Goal: Information Seeking & Learning: Learn about a topic

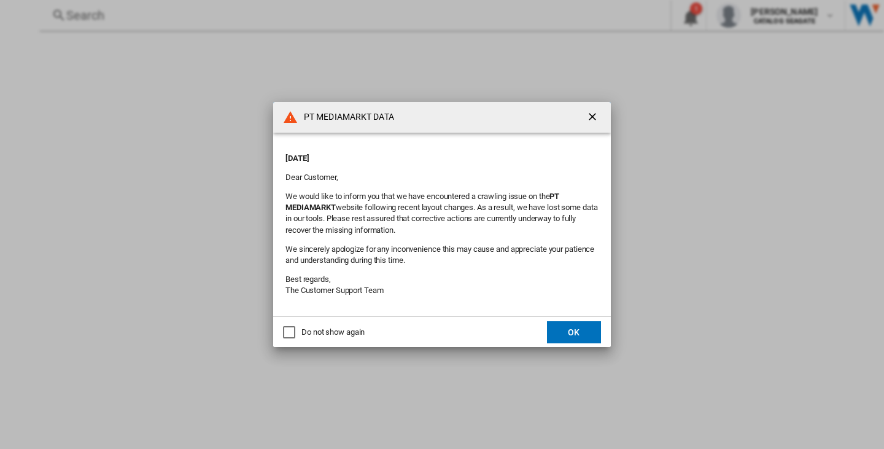
click at [590, 114] on ng-md-icon "getI18NText('BUTTONS.CLOSE_DIALOG')" at bounding box center [593, 117] width 15 height 15
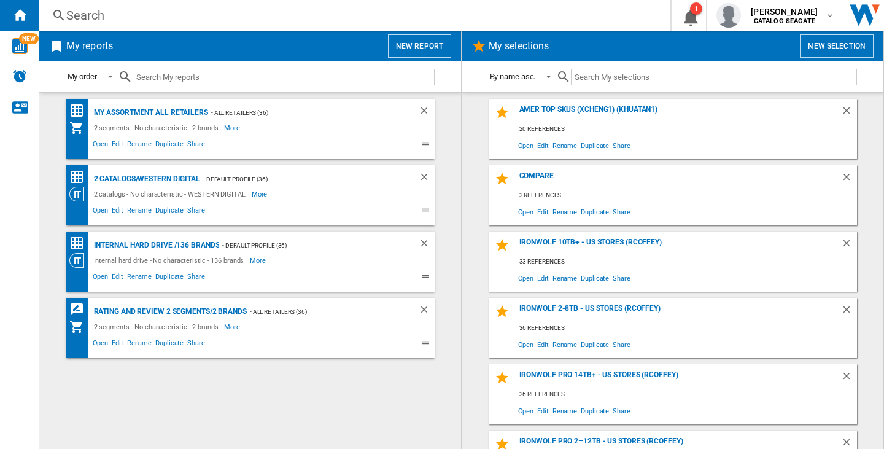
click at [412, 47] on button "New report" at bounding box center [419, 45] width 63 height 23
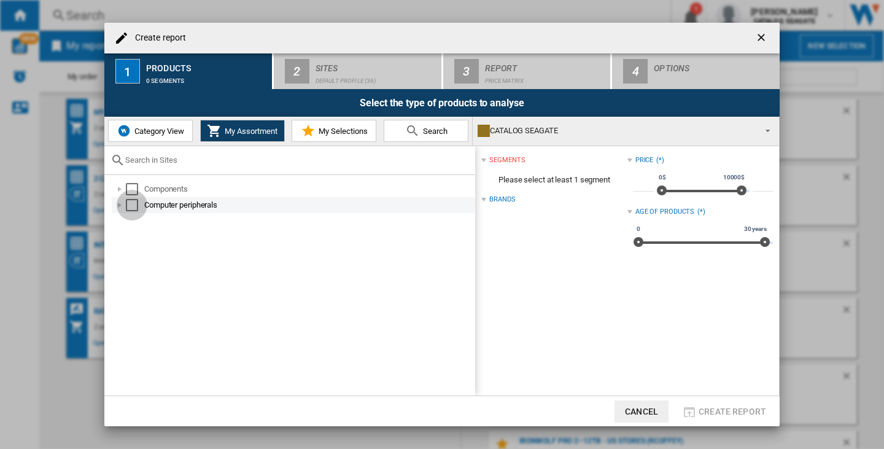
click at [130, 205] on div "Select" at bounding box center [132, 205] width 12 height 12
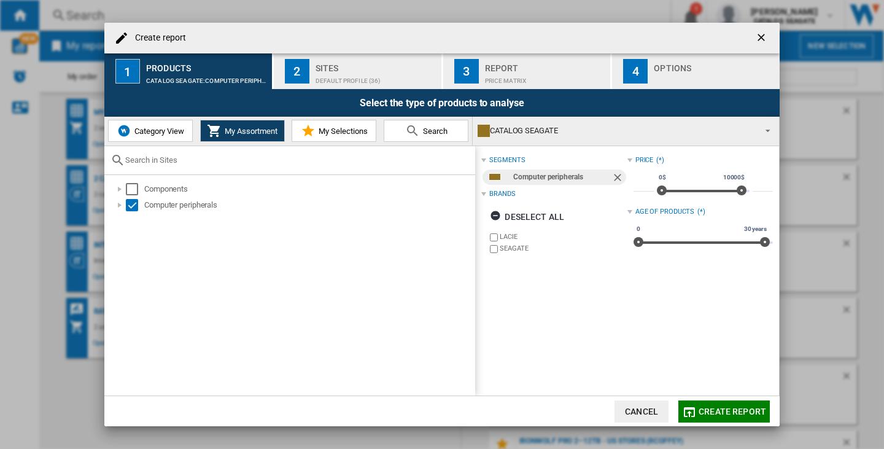
click at [342, 63] on div "Sites" at bounding box center [375, 64] width 121 height 13
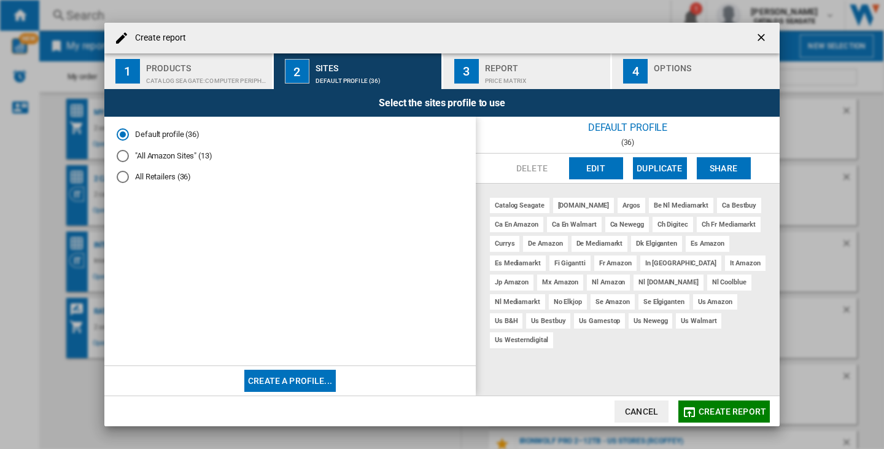
click at [162, 156] on md-radio-button ""All Amazon Sites" (13)" at bounding box center [290, 156] width 347 height 12
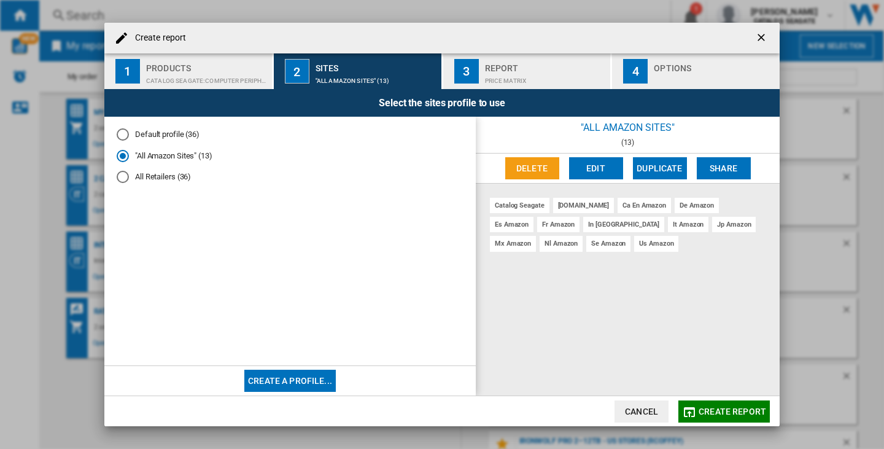
click at [536, 73] on div "Price Matrix" at bounding box center [545, 77] width 121 height 13
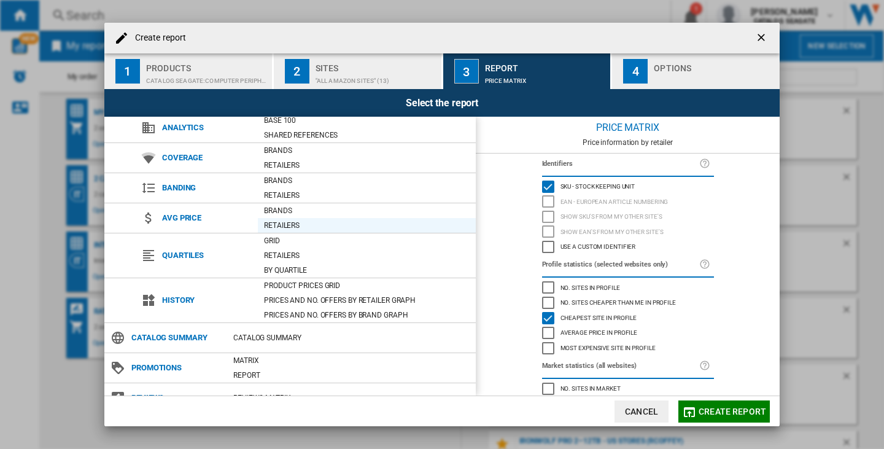
scroll to position [51, 0]
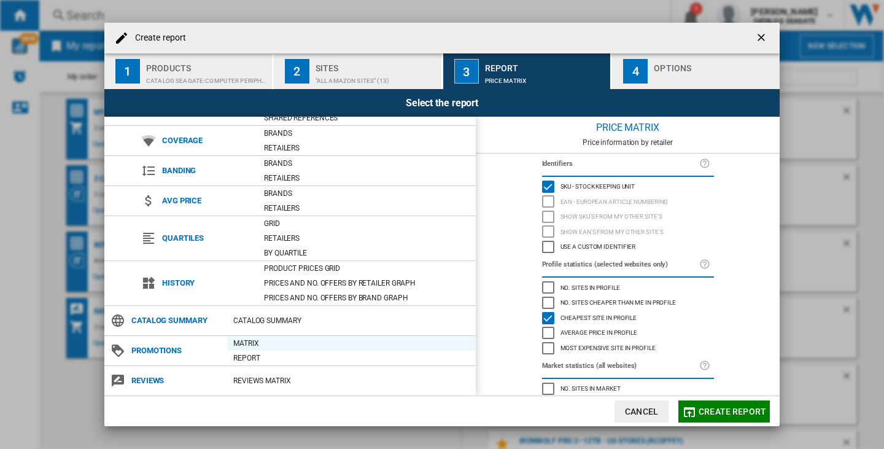
click at [253, 343] on div "Matrix" at bounding box center [351, 343] width 249 height 12
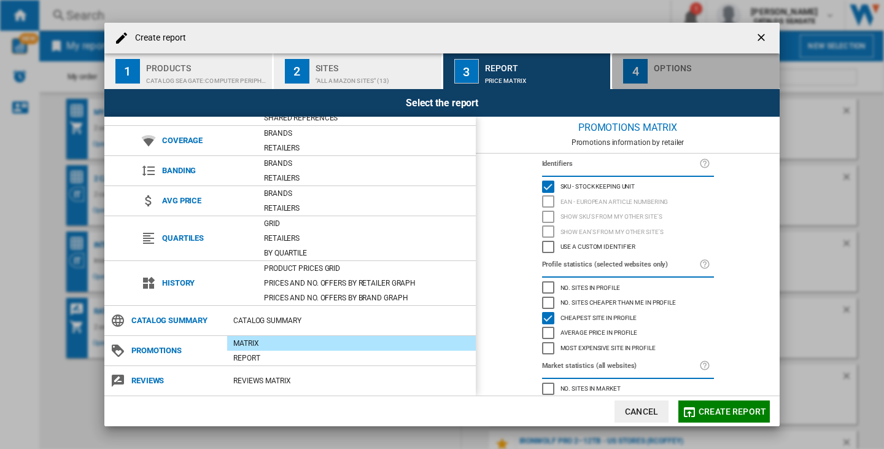
click at [674, 68] on div "Options" at bounding box center [713, 64] width 121 height 13
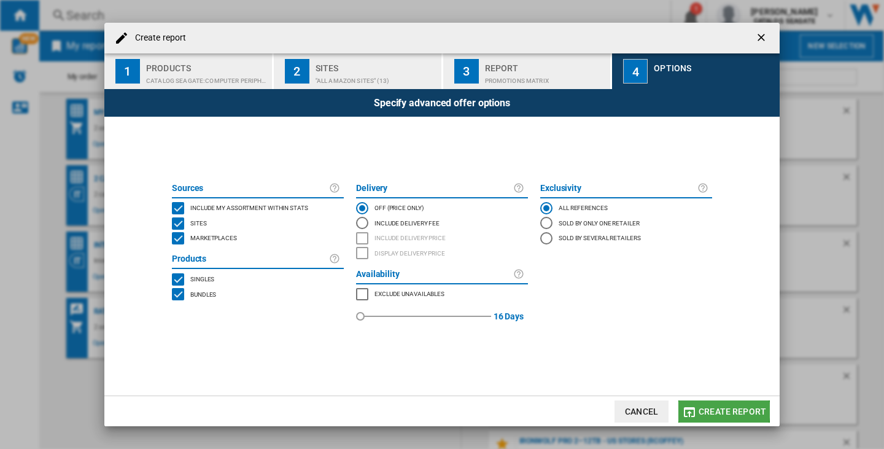
click at [720, 410] on span "Create report" at bounding box center [731, 411] width 67 height 10
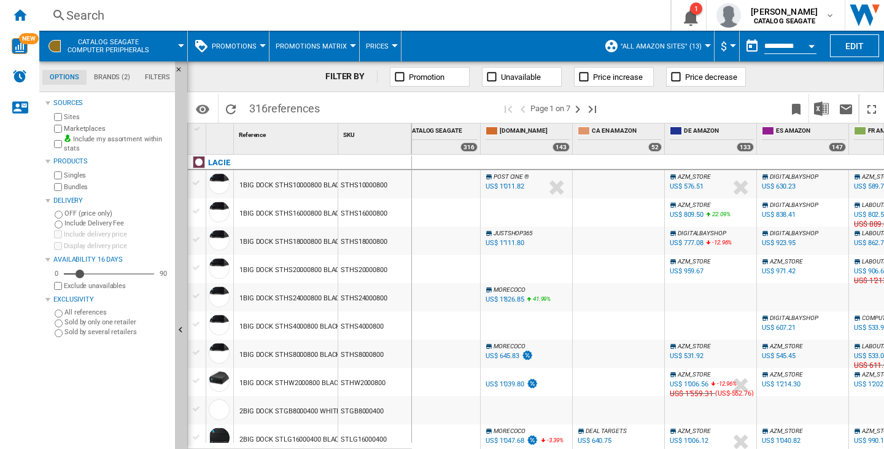
scroll to position [0, 117]
click at [689, 184] on div "US$ 576.51" at bounding box center [685, 186] width 34 height 8
click at [72, 17] on div "Search" at bounding box center [352, 15] width 572 height 17
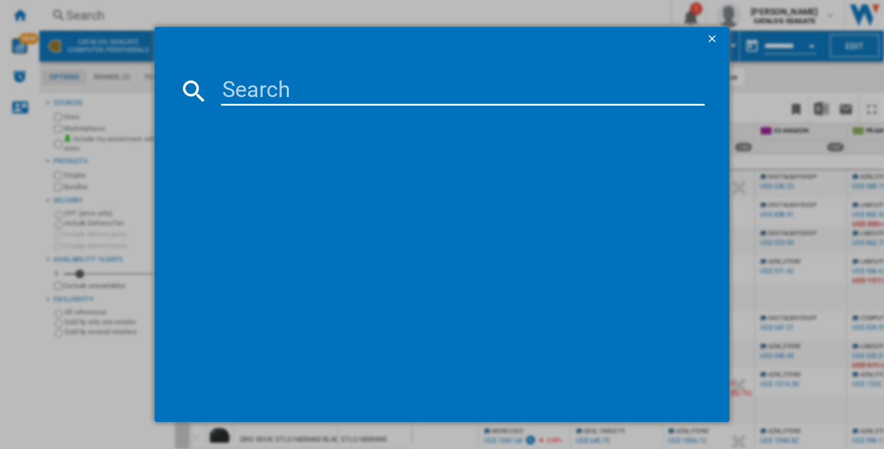
click at [280, 85] on input at bounding box center [463, 90] width 484 height 29
click at [719, 37] on ng-md-icon "getI18NText('BUTTONS.CLOSE_DIALOG')" at bounding box center [713, 40] width 15 height 15
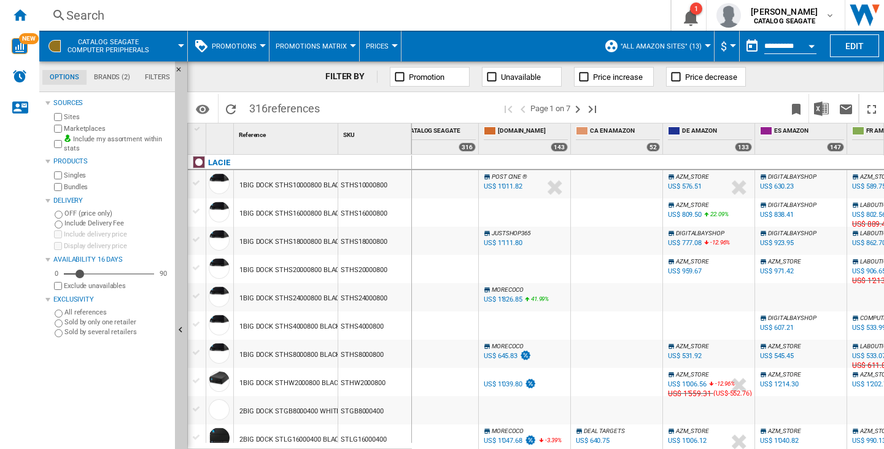
click at [97, 11] on div "Search" at bounding box center [352, 15] width 572 height 17
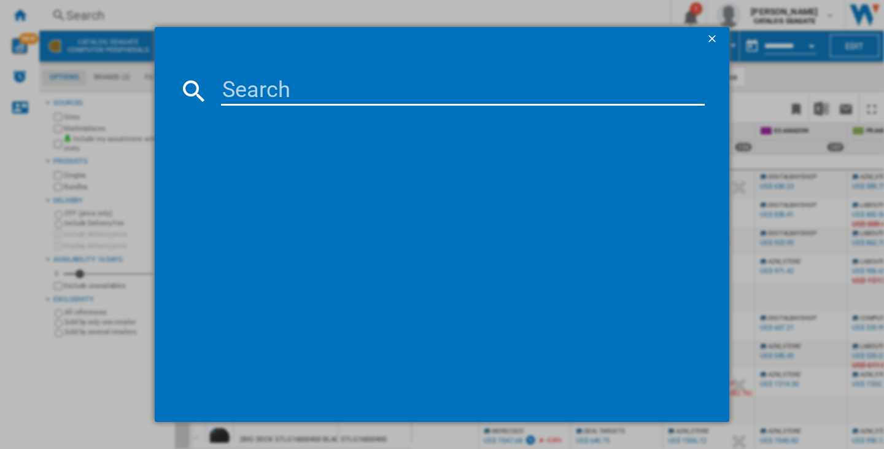
click at [247, 89] on input at bounding box center [463, 90] width 484 height 29
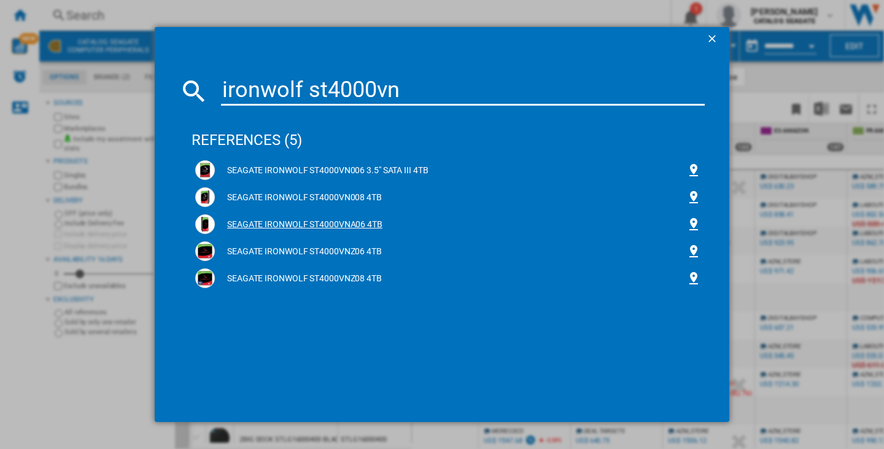
type input "ironwolf st4000vn"
click at [310, 225] on div "SEAGATE IRONWOLF ST4000VNA06 4TB" at bounding box center [450, 224] width 471 height 12
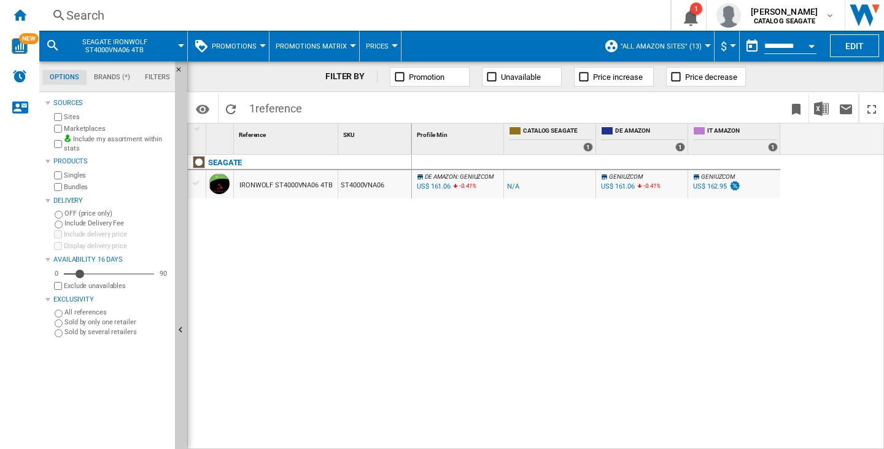
drag, startPoint x: 320, startPoint y: 183, endPoint x: 247, endPoint y: 185, distance: 72.4
click at [247, 185] on div "IRONWOLF ST4000VNA06 4TB" at bounding box center [285, 185] width 93 height 28
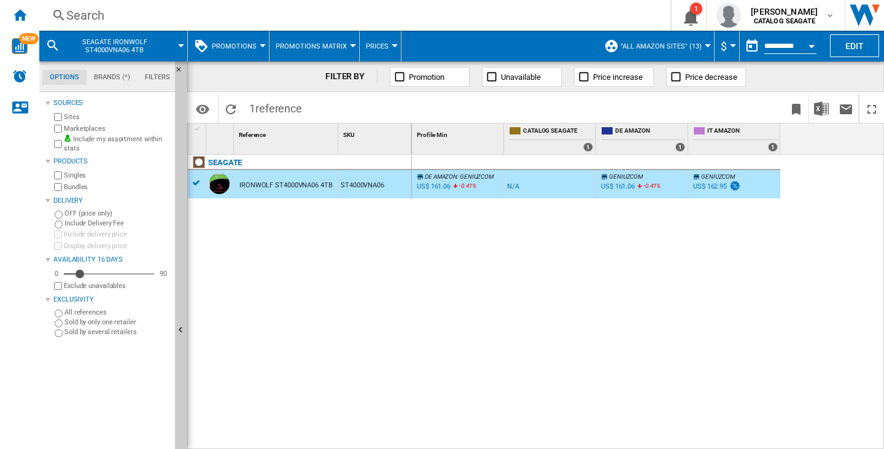
drag, startPoint x: 147, startPoint y: 50, endPoint x: 81, endPoint y: 39, distance: 67.2
click at [81, 39] on span "SEAGATE IRONWOLF ST4000VNA06 4TB" at bounding box center [114, 46] width 99 height 16
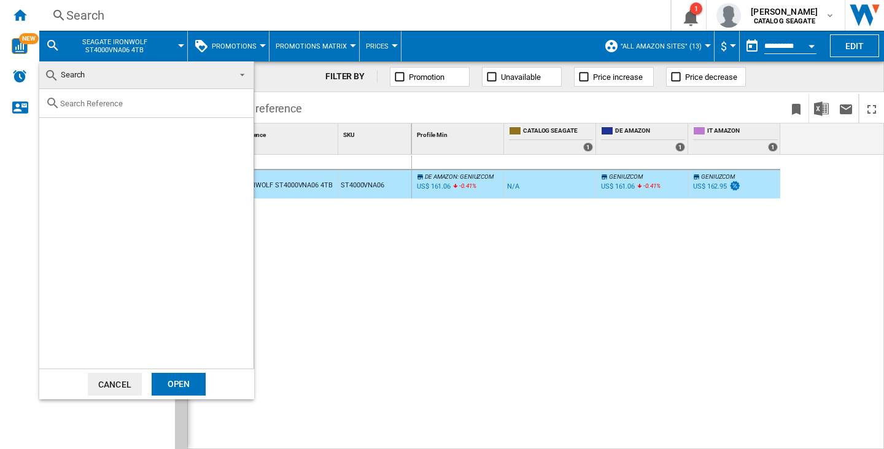
click at [109, 101] on input "text" at bounding box center [153, 103] width 187 height 9
type input "seagate ironwolf st4000vnz06"
click at [55, 131] on div "Select" at bounding box center [54, 132] width 12 height 12
click at [181, 380] on div "Open" at bounding box center [179, 383] width 54 height 23
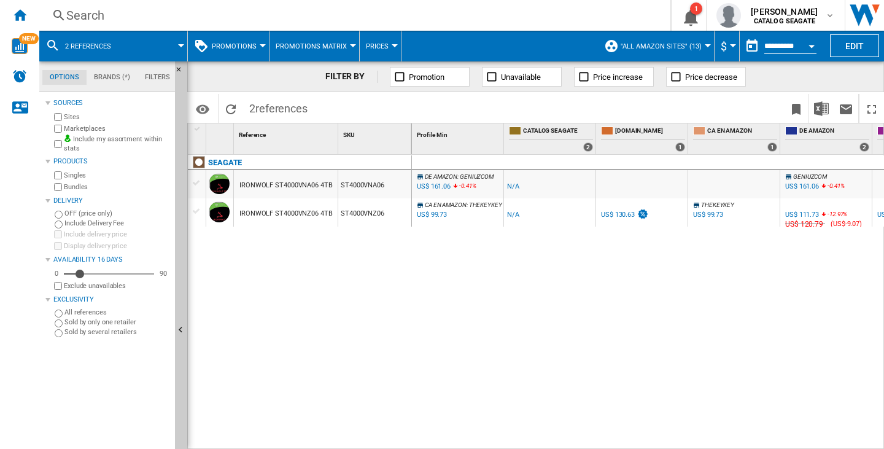
scroll to position [0, 150]
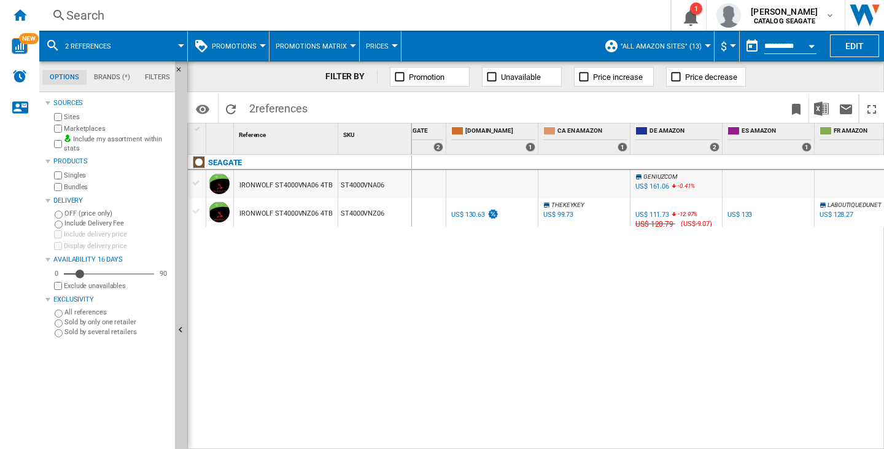
click at [730, 44] on div "Currency" at bounding box center [733, 45] width 6 height 3
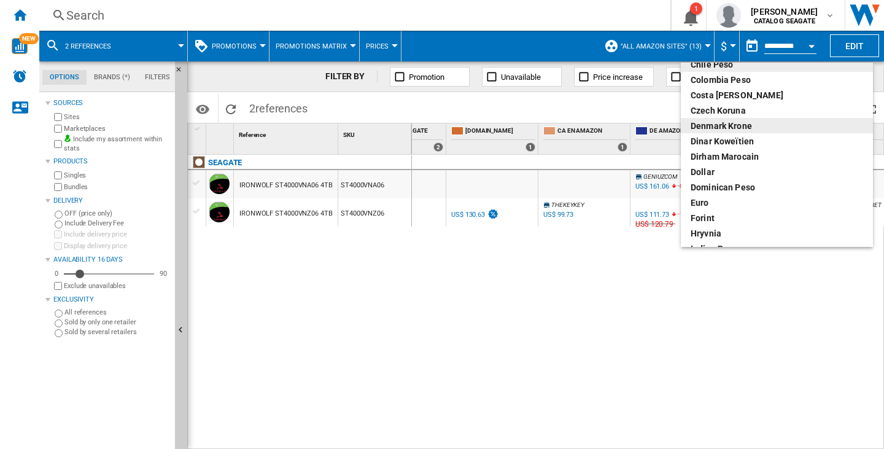
scroll to position [123, 0]
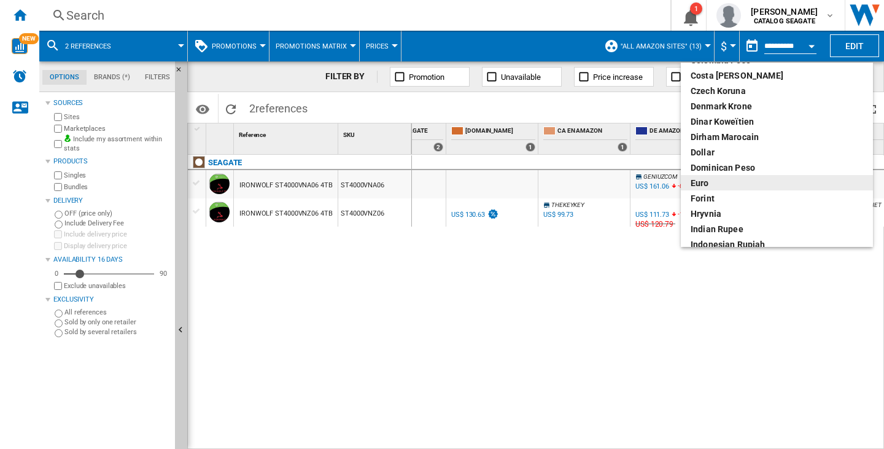
click at [709, 182] on div "euro" at bounding box center [776, 183] width 172 height 12
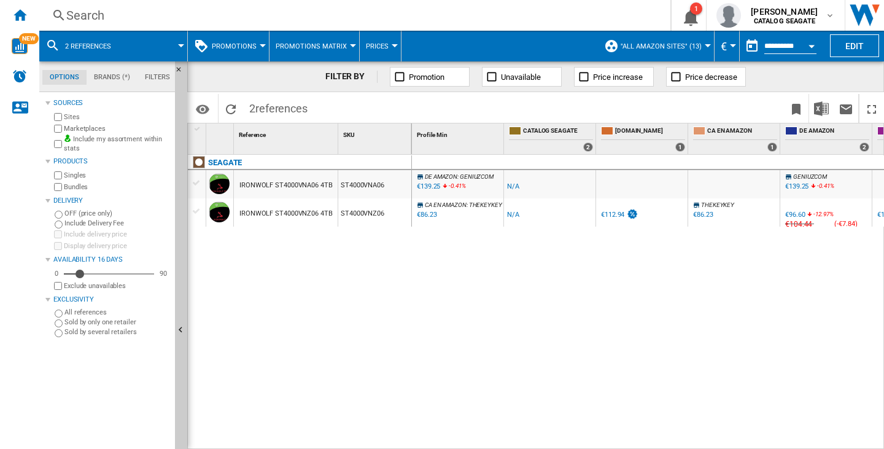
scroll to position [0, 86]
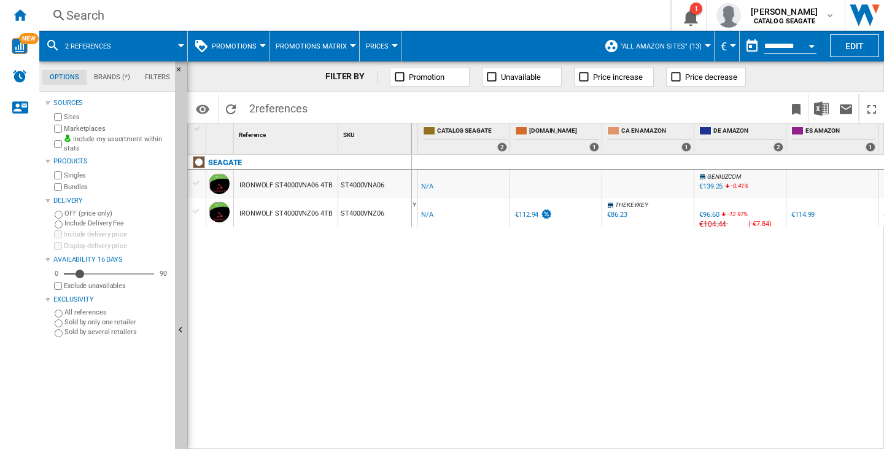
click at [810, 48] on button "Open calendar" at bounding box center [811, 44] width 22 height 22
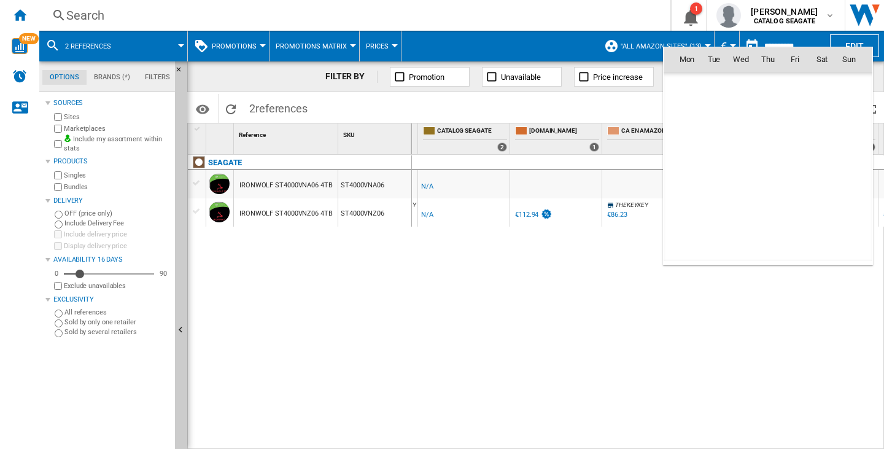
scroll to position [5854, 0]
click at [717, 145] on span "7" at bounding box center [713, 140] width 25 height 25
type input "**********"
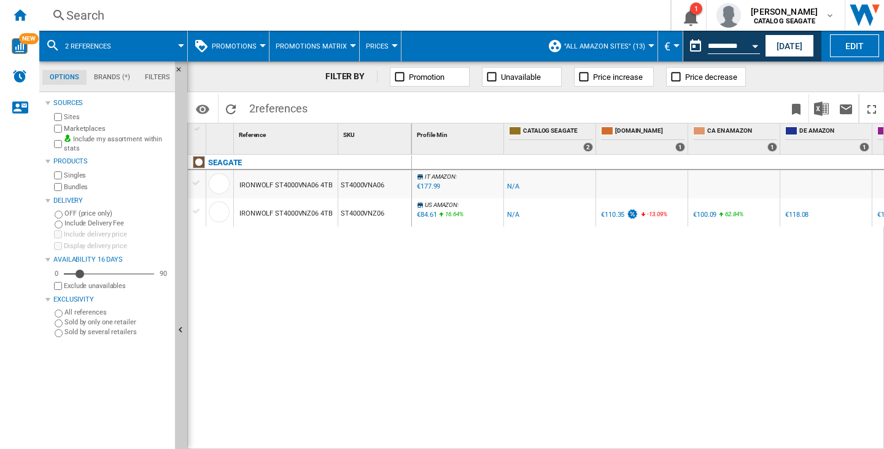
click at [792, 217] on div "€118.08" at bounding box center [796, 214] width 23 height 8
click at [793, 213] on div "€118.08" at bounding box center [796, 214] width 23 height 8
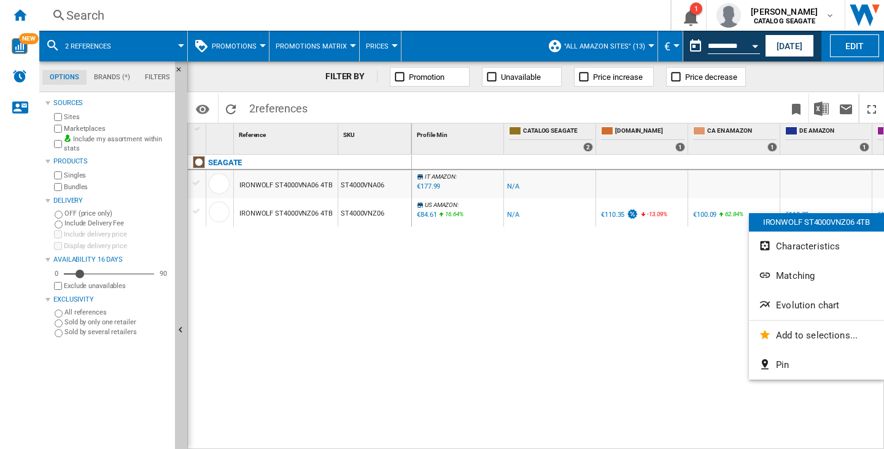
click at [616, 326] on div at bounding box center [442, 224] width 884 height 449
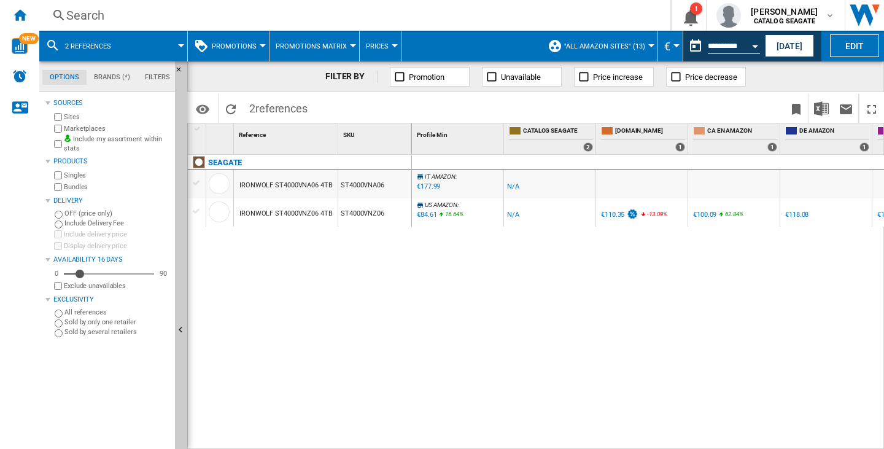
click at [618, 214] on div "€110.35" at bounding box center [612, 214] width 23 height 8
drag, startPoint x: 333, startPoint y: 211, endPoint x: 258, endPoint y: 211, distance: 74.9
click at [258, 211] on div "IRONWOLF ST4000VNZ06 4TB" at bounding box center [286, 212] width 104 height 28
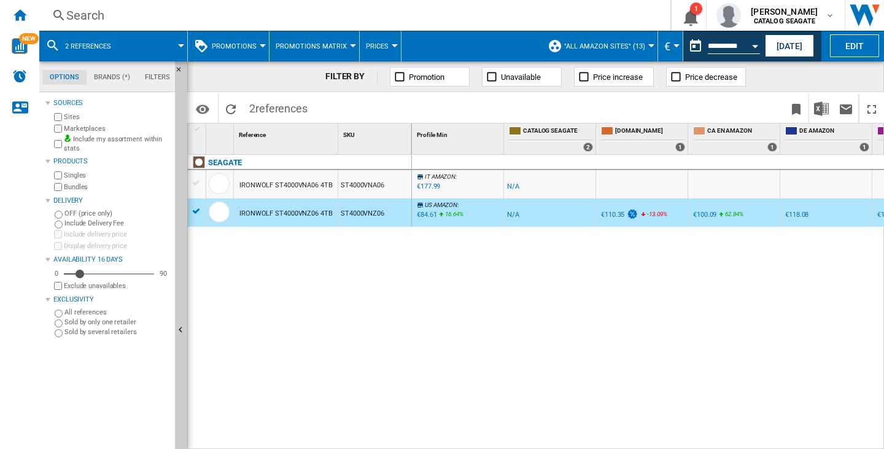
click at [258, 211] on div "IRONWOLF ST4000VNZ06 4TB" at bounding box center [285, 213] width 93 height 28
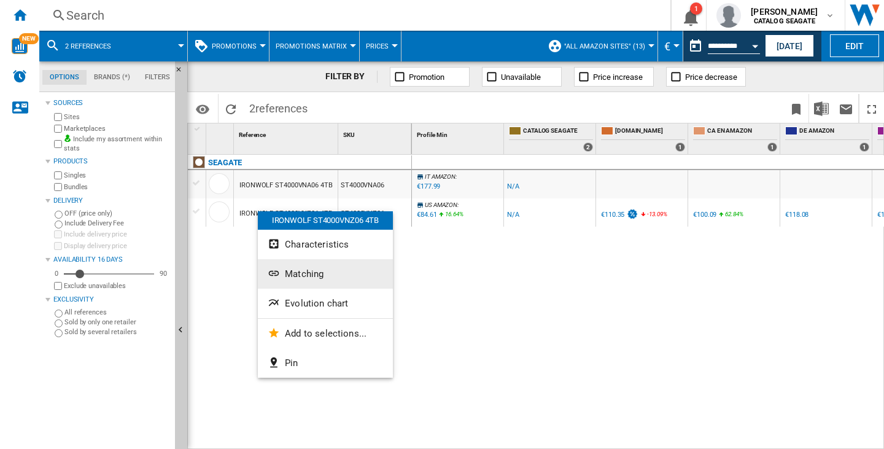
click at [309, 271] on span "Matching" at bounding box center [304, 273] width 39 height 11
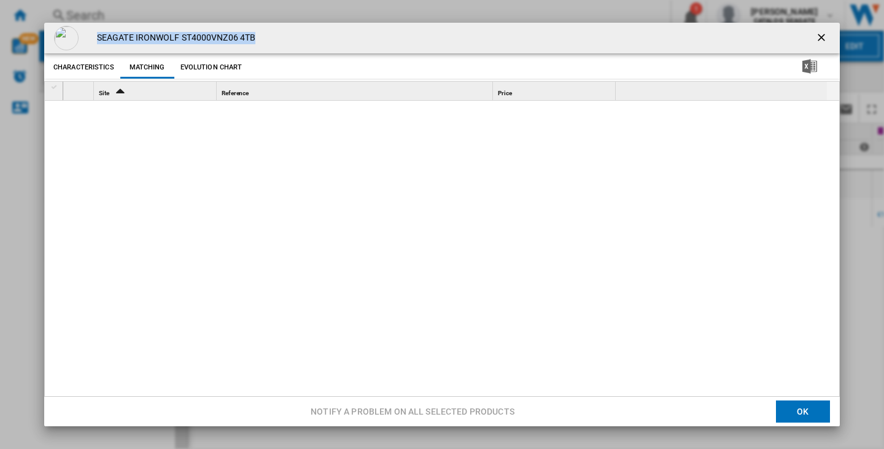
drag, startPoint x: 145, startPoint y: 39, endPoint x: 99, endPoint y: 38, distance: 45.4
click at [99, 38] on div "SEAGATE IRONWOLF ST4000VNZ06 4TB" at bounding box center [441, 38] width 795 height 31
copy h4 "SEAGATE IRONWOLF ST4000VNZ06 4TB"
click at [815, 34] on ng-md-icon "getI18NText('BUTTONS.CLOSE_DIALOG')" at bounding box center [822, 38] width 15 height 15
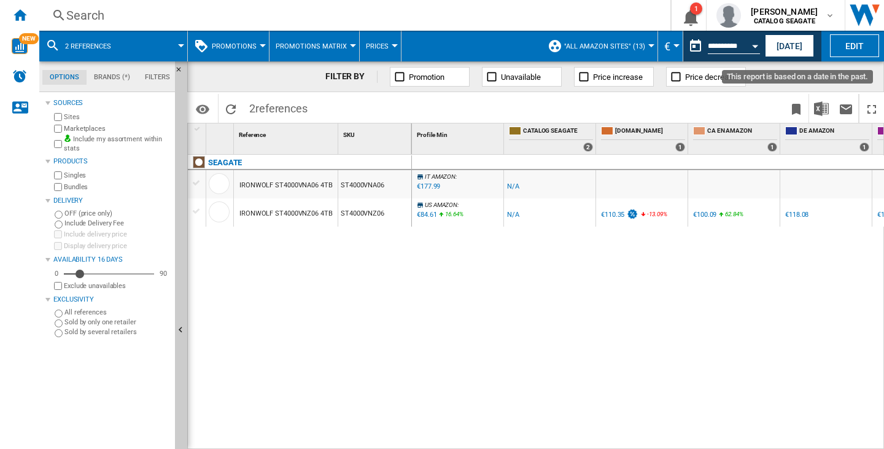
click at [754, 45] on div "Open calendar" at bounding box center [755, 46] width 6 height 3
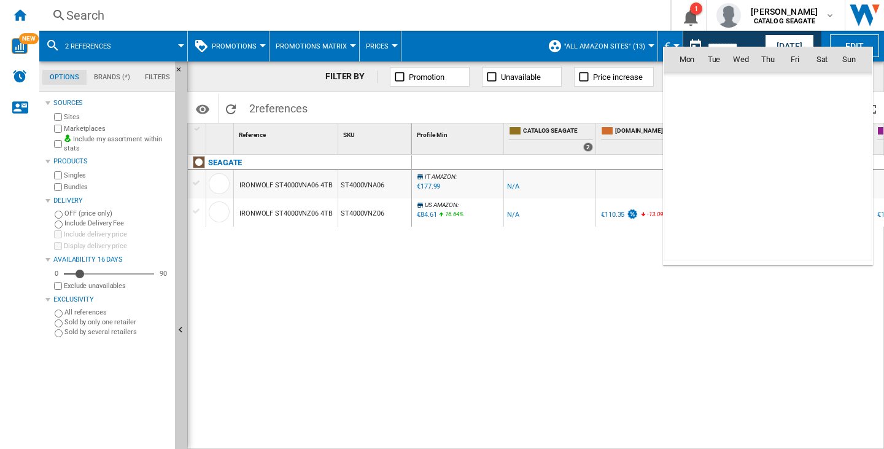
scroll to position [5854, 0]
click at [712, 169] on span "14" at bounding box center [714, 167] width 26 height 26
type input "**********"
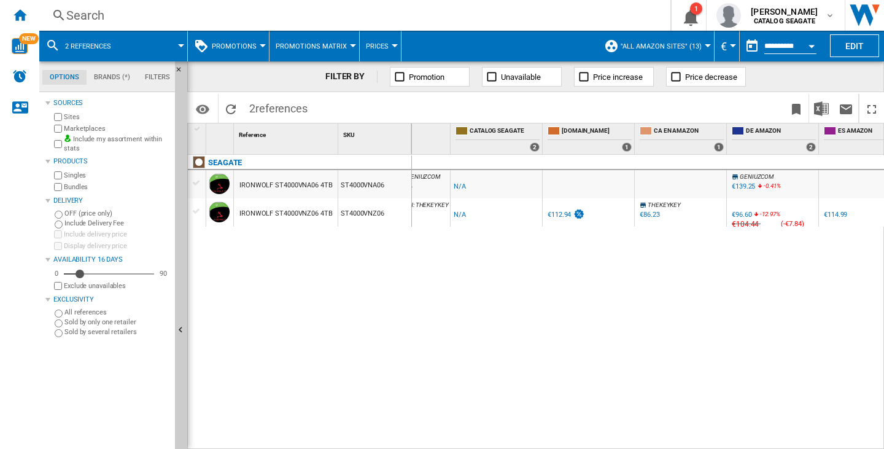
scroll to position [0, 86]
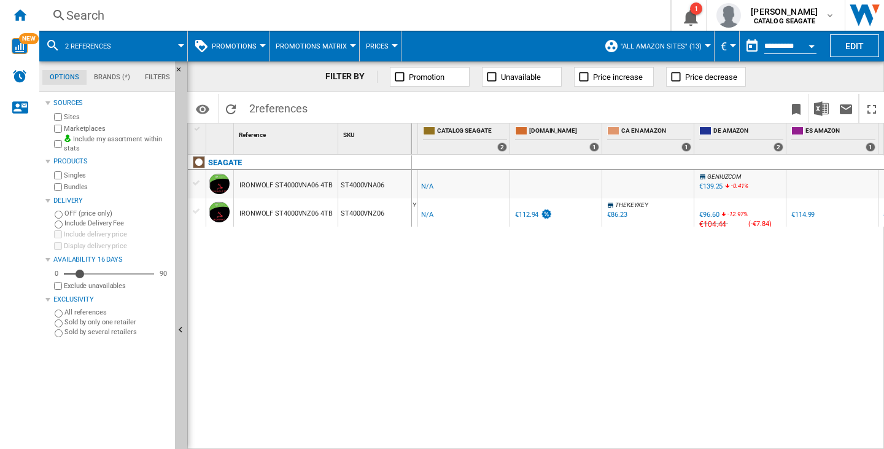
click at [817, 40] on button "Open calendar" at bounding box center [811, 44] width 22 height 22
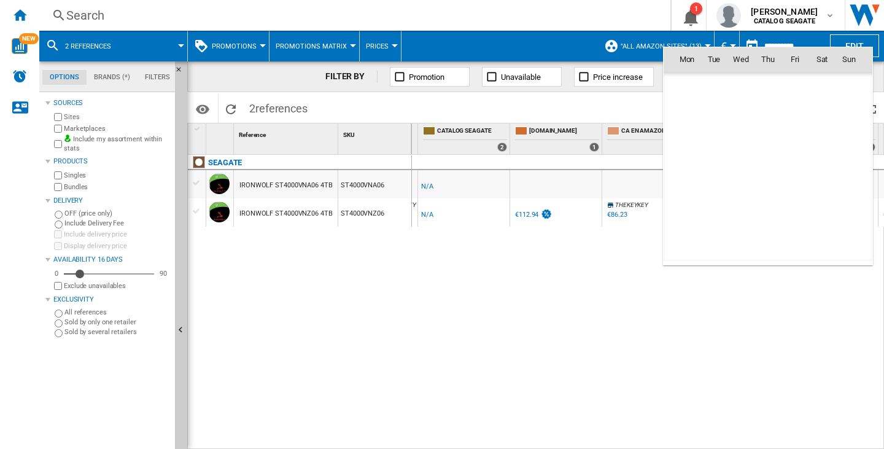
scroll to position [5854, 0]
click at [738, 322] on div at bounding box center [442, 224] width 884 height 449
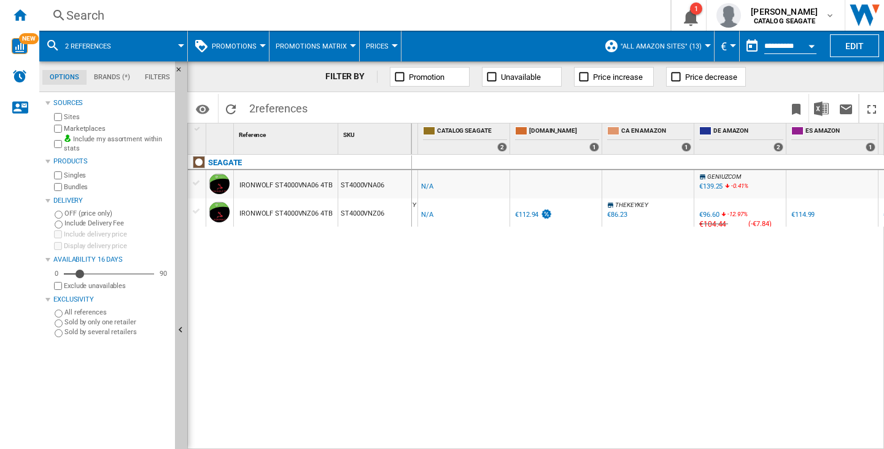
click at [392, 45] on div at bounding box center [394, 45] width 6 height 3
click at [379, 134] on span "Sold" at bounding box center [373, 134] width 19 height 11
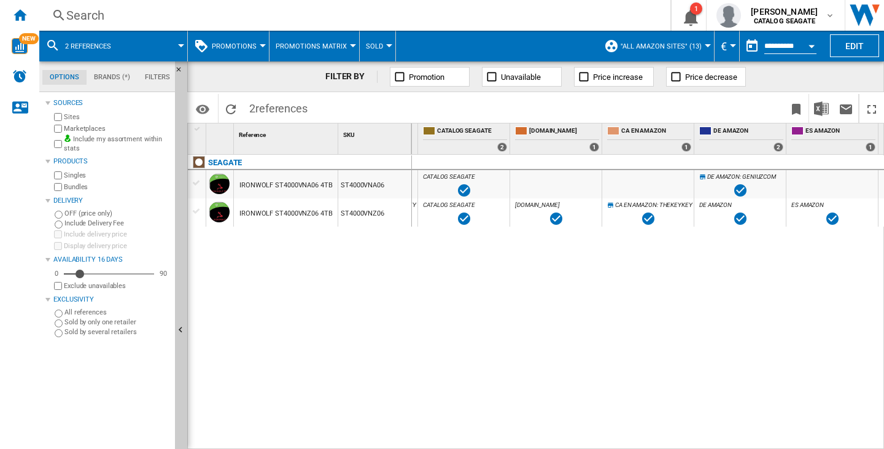
click at [377, 48] on span "Sold" at bounding box center [374, 46] width 17 height 8
click at [384, 102] on span "Gaps" at bounding box center [374, 105] width 21 height 11
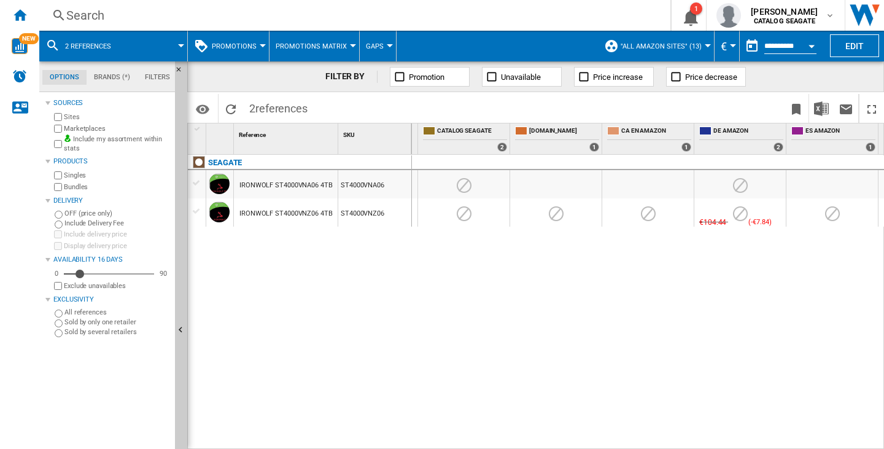
click at [384, 40] on button "Gaps" at bounding box center [378, 46] width 24 height 31
click at [382, 77] on span "Prices" at bounding box center [377, 76] width 26 height 11
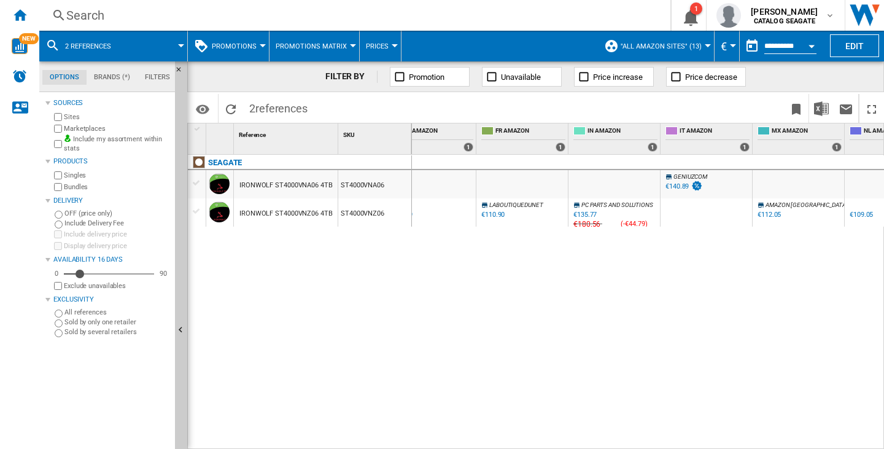
scroll to position [0, 0]
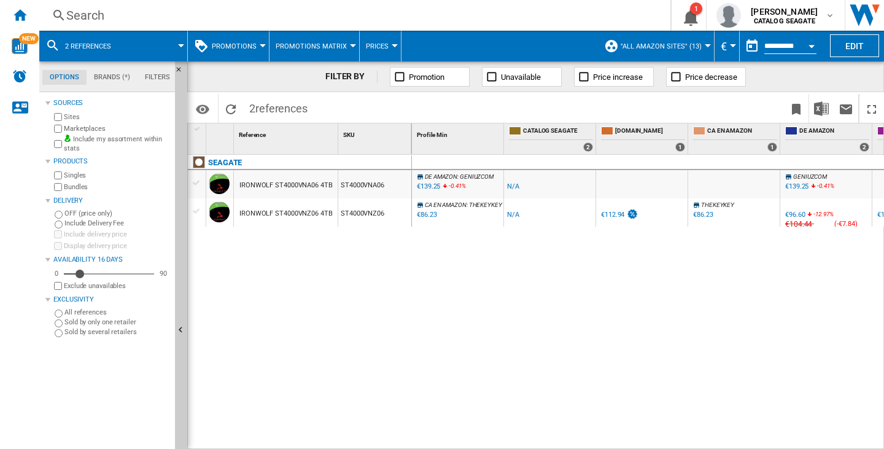
click at [214, 439] on div "SEAGATE IRONWOLF ST4000VNA06 4TB ST4000VNA06 IRONWOLF ST4000VNZ06 4TB ST4000VNZ…" at bounding box center [300, 299] width 224 height 288
click at [261, 42] on md-menu "Promotions Price Price Matrix Price Ranking Analytics Base 100 Shared reference…" at bounding box center [229, 46] width 82 height 31
click at [253, 45] on span "Promotions" at bounding box center [234, 46] width 45 height 8
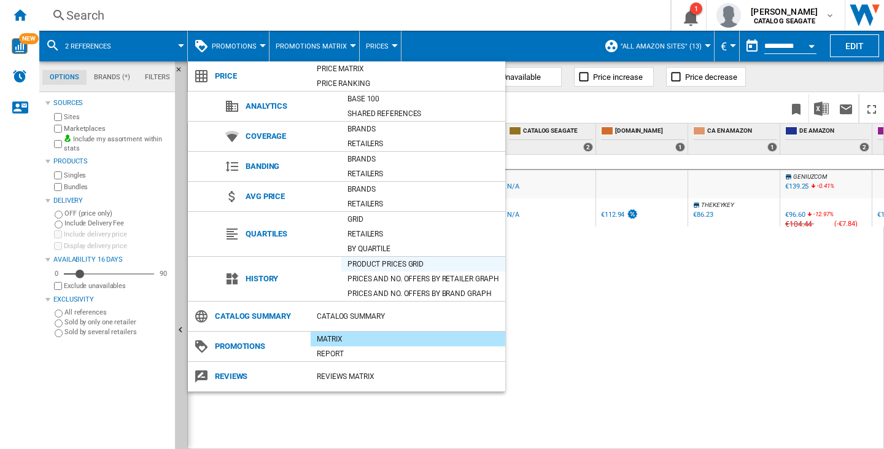
click at [401, 258] on div "Product prices grid" at bounding box center [423, 264] width 164 height 12
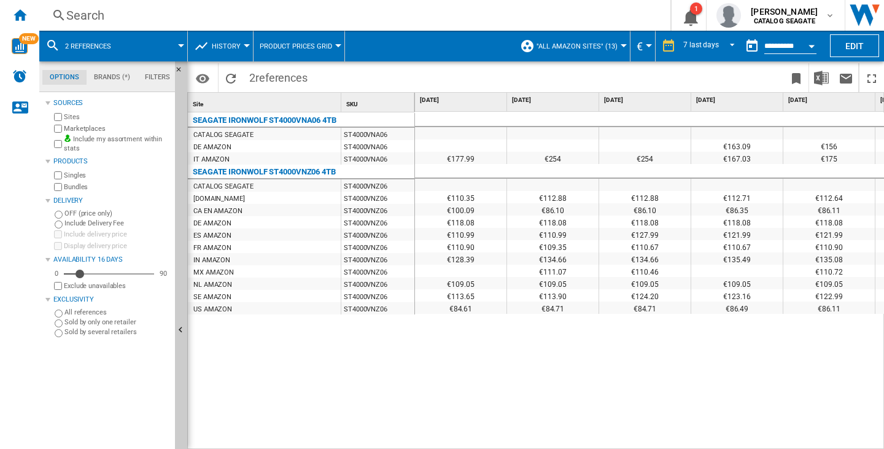
click at [334, 47] on button "Product prices grid" at bounding box center [299, 46] width 79 height 31
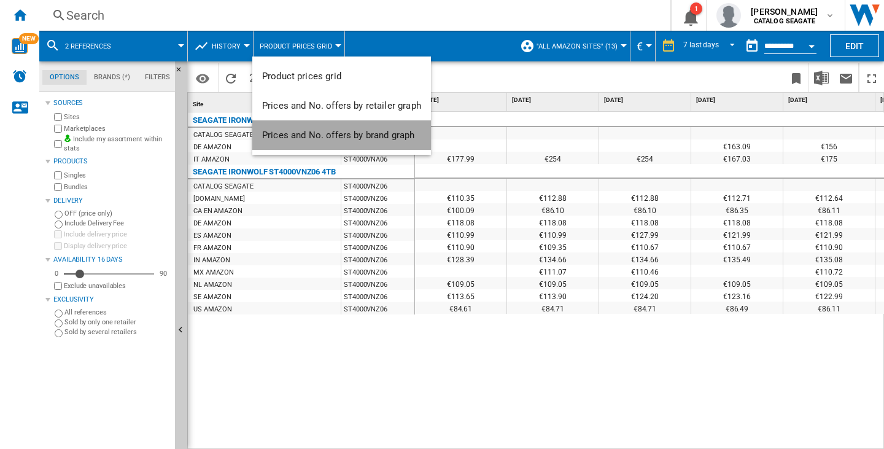
click at [349, 137] on span "Prices and No. offers by brand graph" at bounding box center [338, 134] width 152 height 11
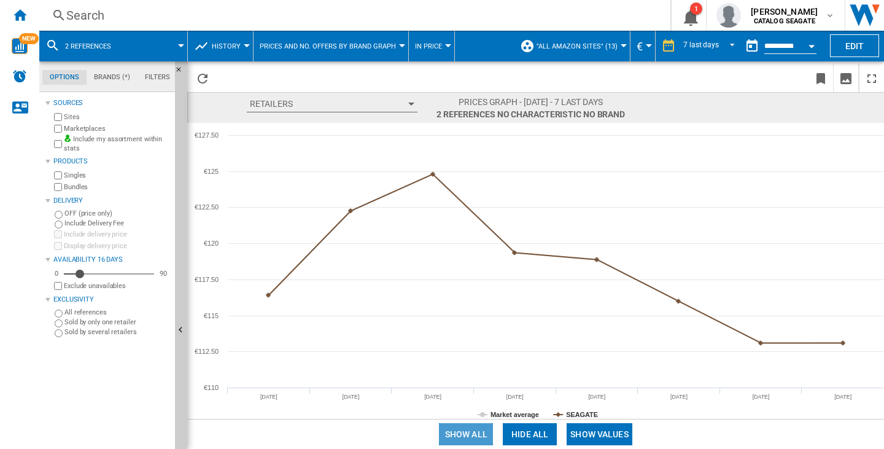
click at [465, 429] on button "Show all" at bounding box center [466, 434] width 54 height 22
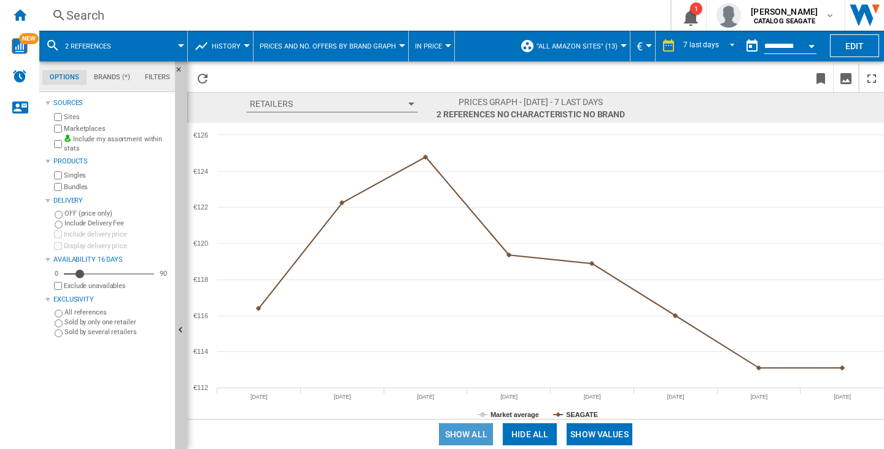
click at [465, 429] on button "Show all" at bounding box center [466, 434] width 54 height 22
click at [518, 429] on button "Hide all" at bounding box center [530, 434] width 54 height 22
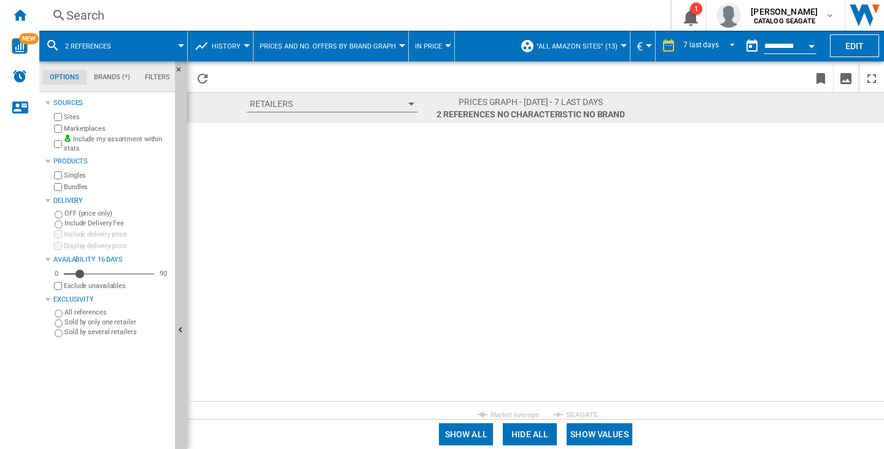
click at [570, 429] on button "Show values" at bounding box center [599, 434] width 66 height 22
click at [543, 433] on button "Hide all" at bounding box center [533, 434] width 54 height 22
click at [469, 432] on button "Show all" at bounding box center [469, 434] width 54 height 22
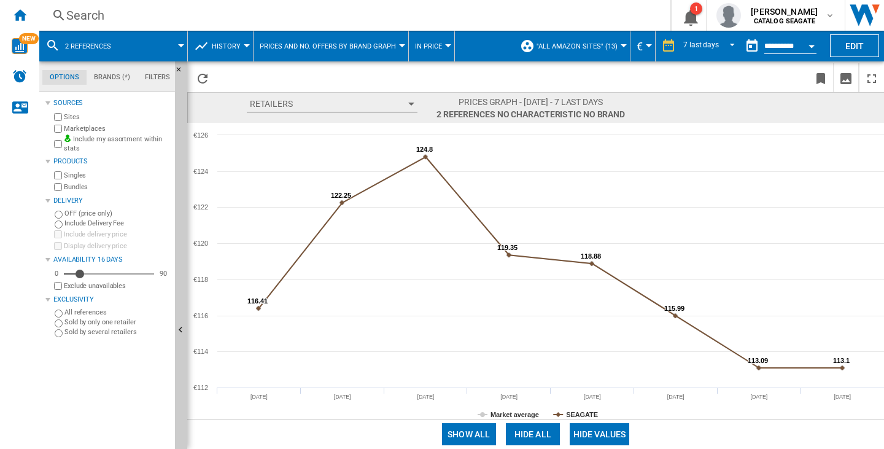
click at [400, 44] on div at bounding box center [402, 45] width 6 height 3
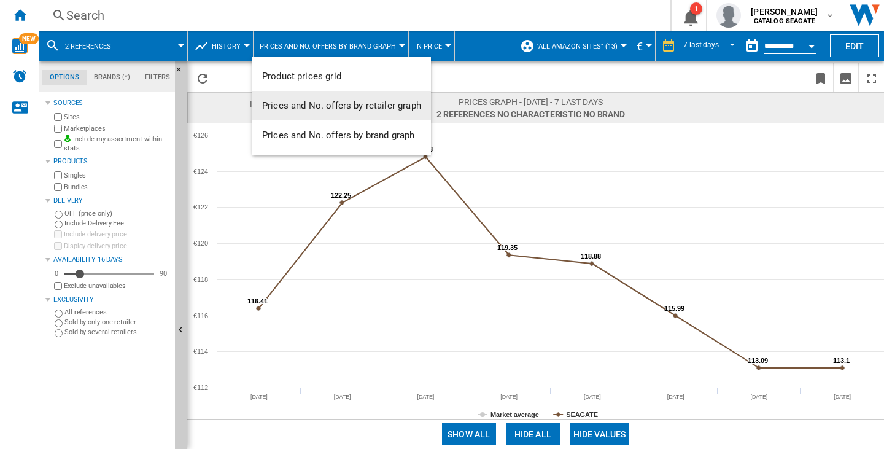
click at [377, 116] on button "Prices and No. offers by retailer graph" at bounding box center [341, 105] width 179 height 29
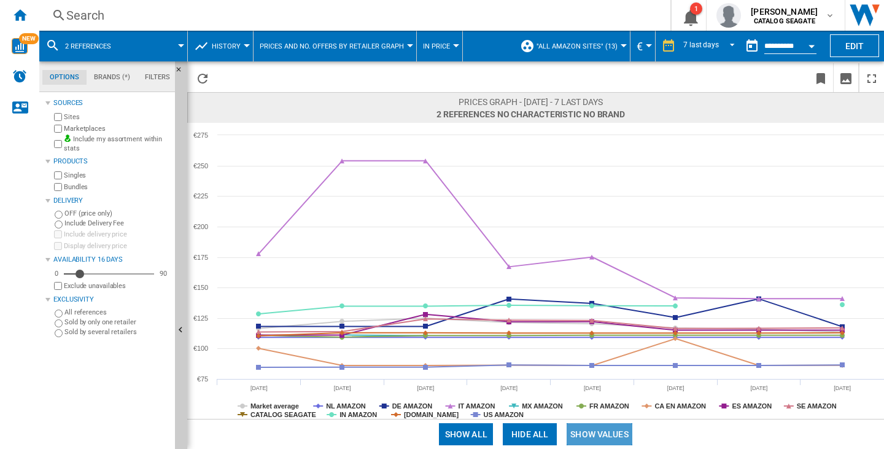
click at [604, 436] on button "Show values" at bounding box center [599, 434] width 66 height 22
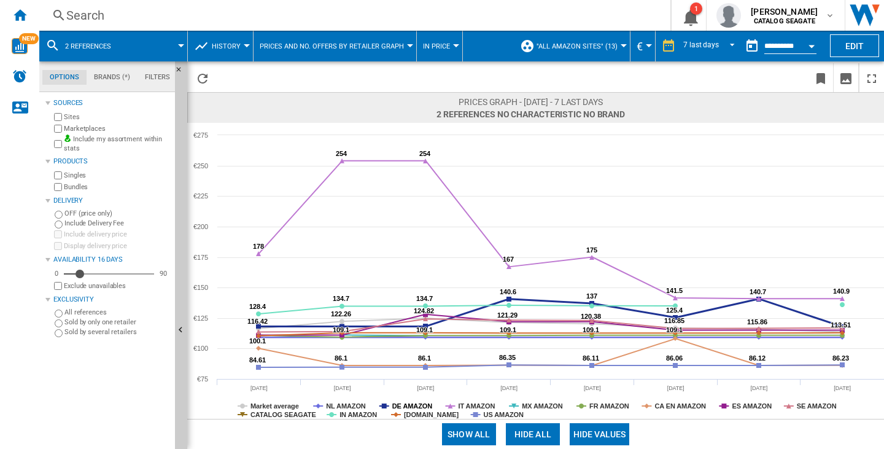
click at [403, 406] on tspan "DE AMAZON" at bounding box center [412, 405] width 40 height 7
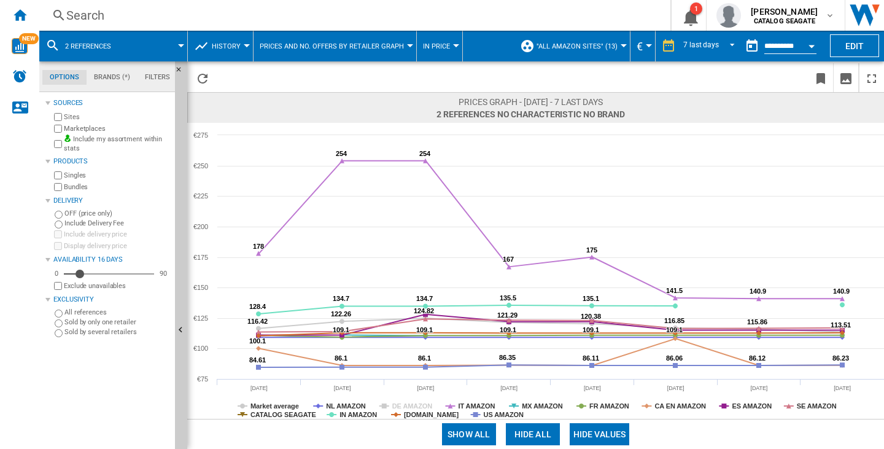
click at [403, 406] on tspan "DE AMAZON" at bounding box center [412, 405] width 40 height 7
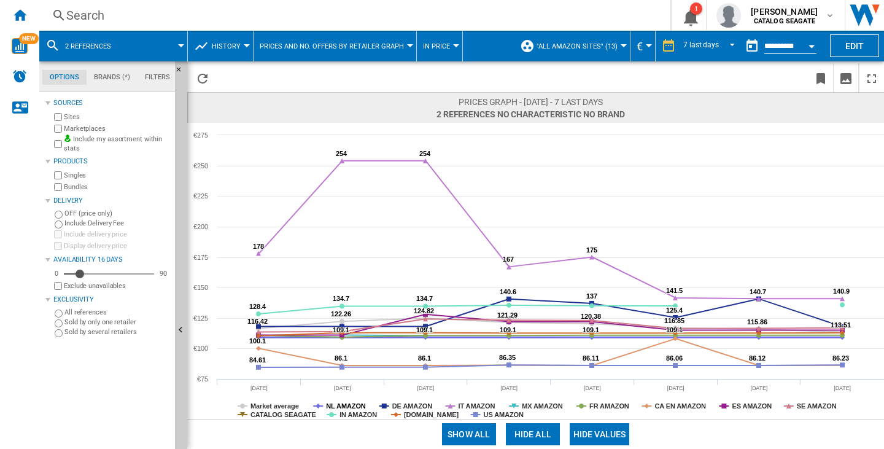
click at [352, 402] on tspan "NL AMAZON" at bounding box center [346, 405] width 40 height 7
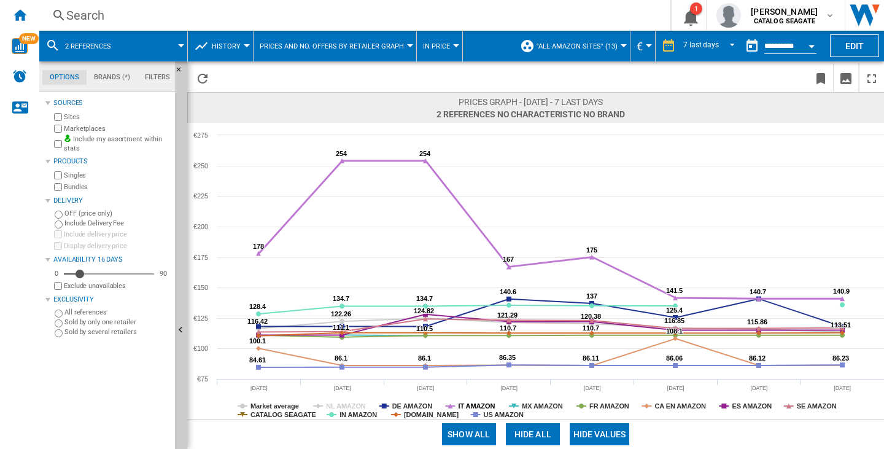
click at [471, 402] on tspan "IT AMAZON" at bounding box center [476, 405] width 37 height 7
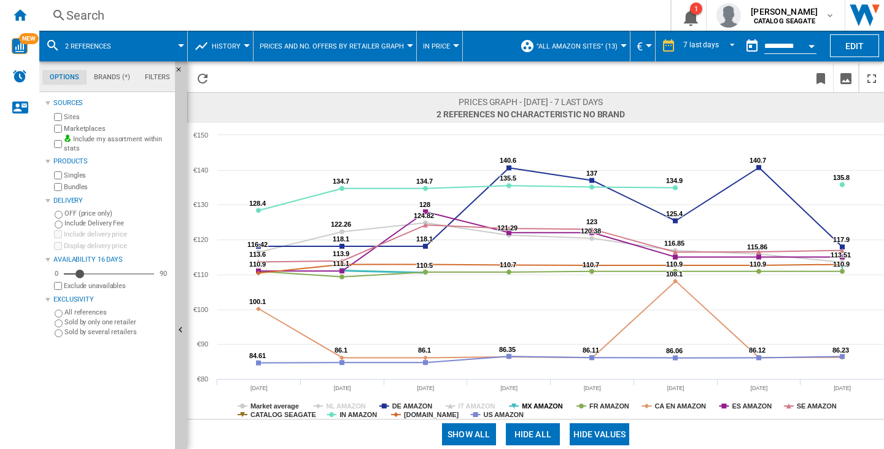
click at [536, 403] on tspan "MX AMAZON" at bounding box center [542, 405] width 41 height 7
click at [605, 406] on tspan "FR AMAZON" at bounding box center [609, 405] width 40 height 7
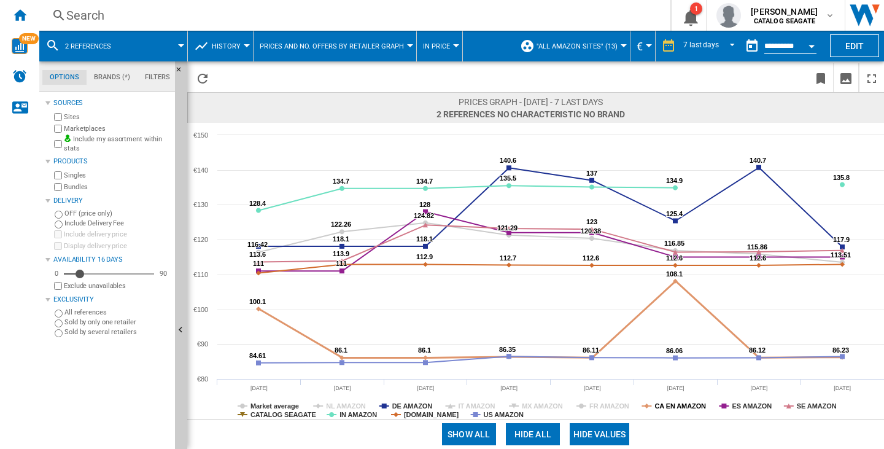
click at [673, 403] on tspan "CA EN AMAZON" at bounding box center [680, 405] width 52 height 7
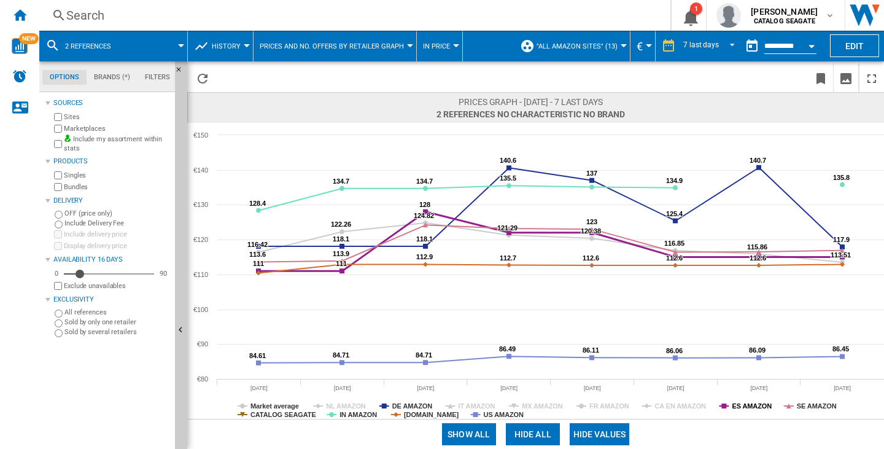
click at [746, 403] on tspan "ES AMAZON" at bounding box center [751, 405] width 40 height 7
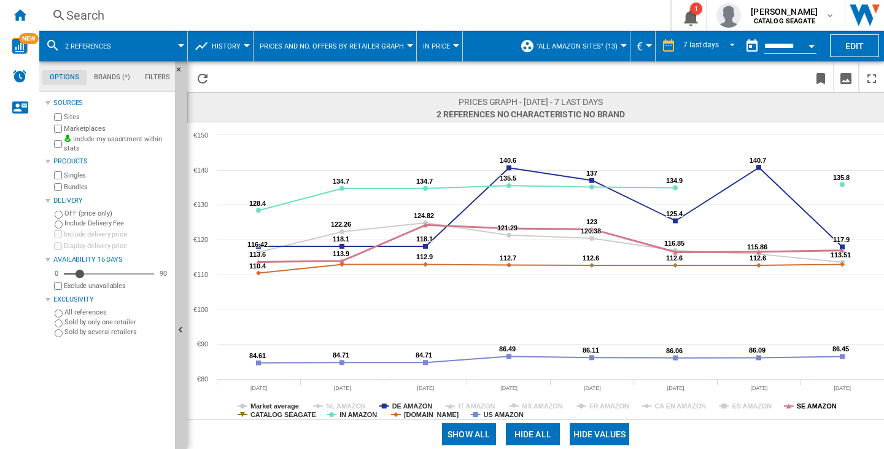
click at [798, 403] on tspan "SE AMAZON" at bounding box center [816, 405] width 40 height 7
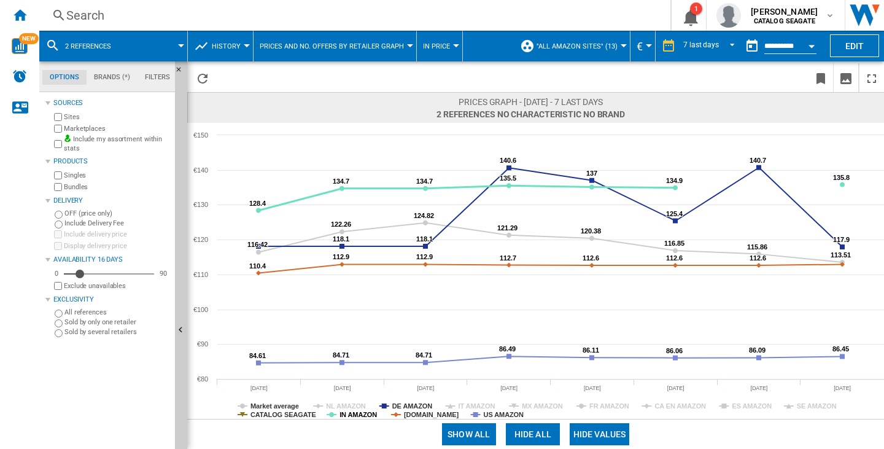
click at [364, 417] on tspan "IN AMAZON" at bounding box center [357, 414] width 37 height 7
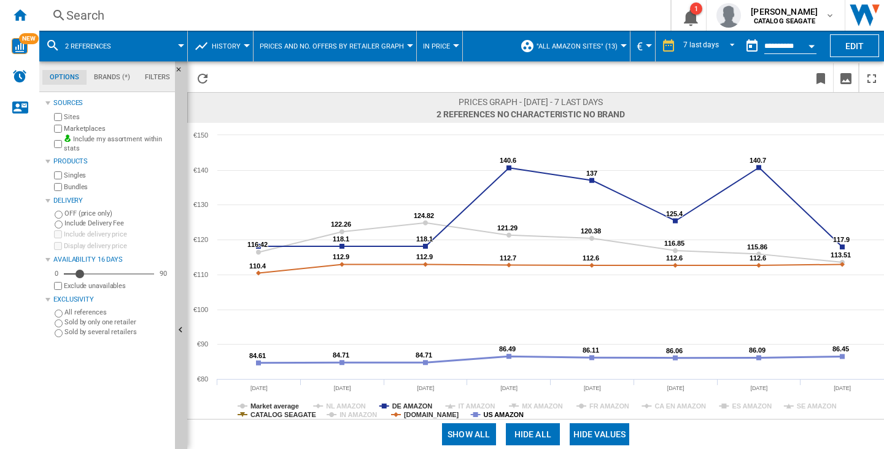
click at [505, 412] on tspan "US AMAZON" at bounding box center [504, 414] width 40 height 7
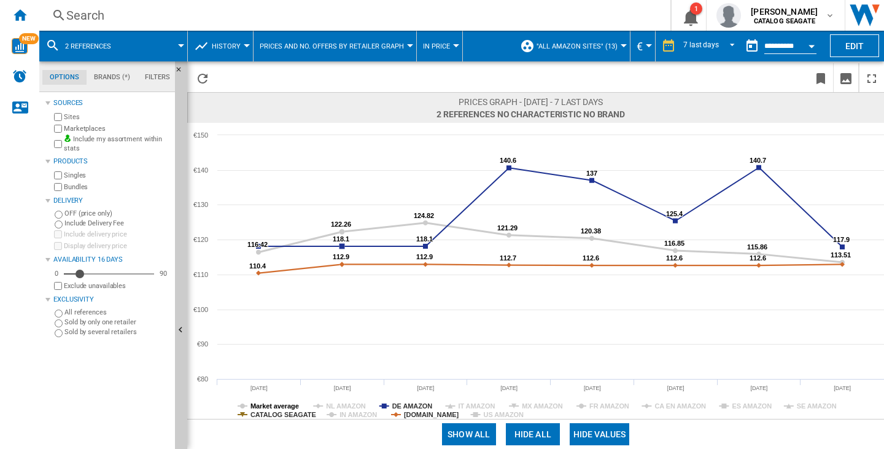
click at [287, 411] on tspan "CATALOG SEAGATE" at bounding box center [283, 414] width 66 height 7
click at [453, 45] on div at bounding box center [456, 45] width 6 height 3
click at [444, 109] on span "In No. offers" at bounding box center [448, 105] width 53 height 11
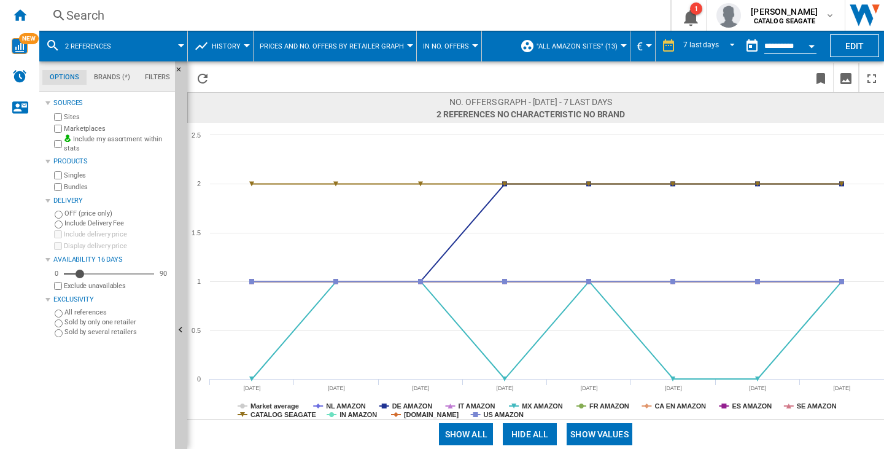
click at [472, 46] on div at bounding box center [475, 45] width 6 height 3
click at [451, 73] on span "In price" at bounding box center [437, 76] width 31 height 11
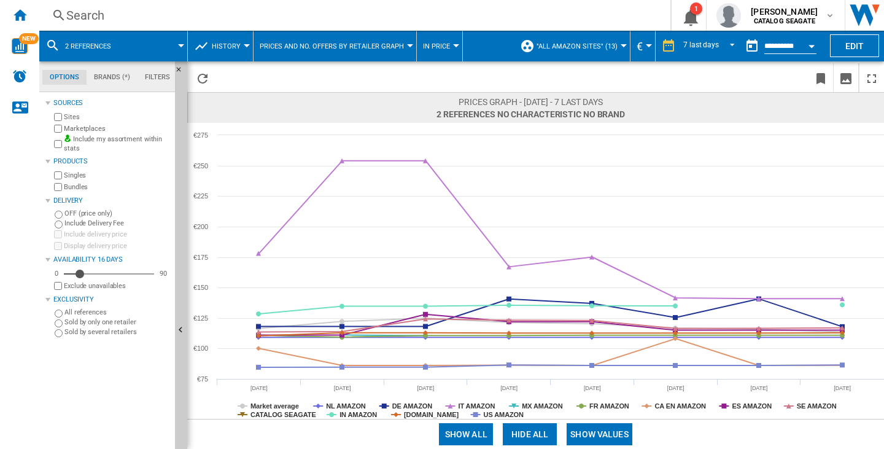
click at [596, 437] on button "Show values" at bounding box center [599, 434] width 66 height 22
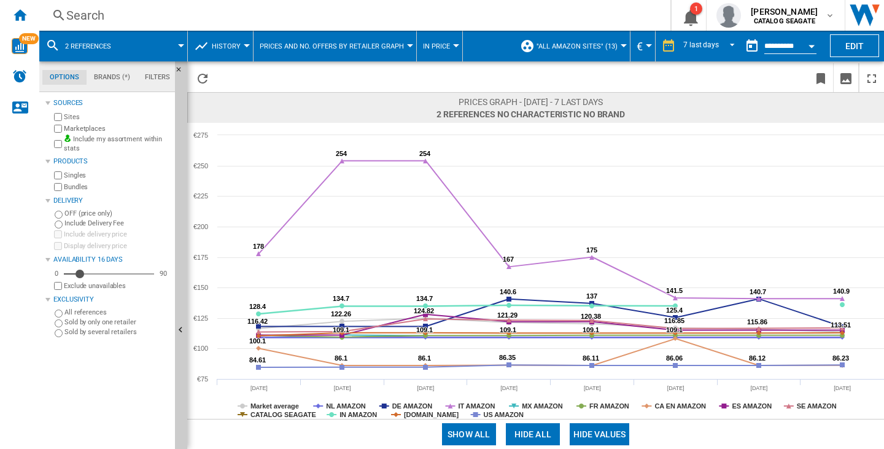
click at [347, 398] on rect at bounding box center [535, 271] width 696 height 296
click at [347, 399] on rect at bounding box center [535, 271] width 696 height 296
click at [347, 405] on tspan "NL AMAZON" at bounding box center [346, 405] width 40 height 7
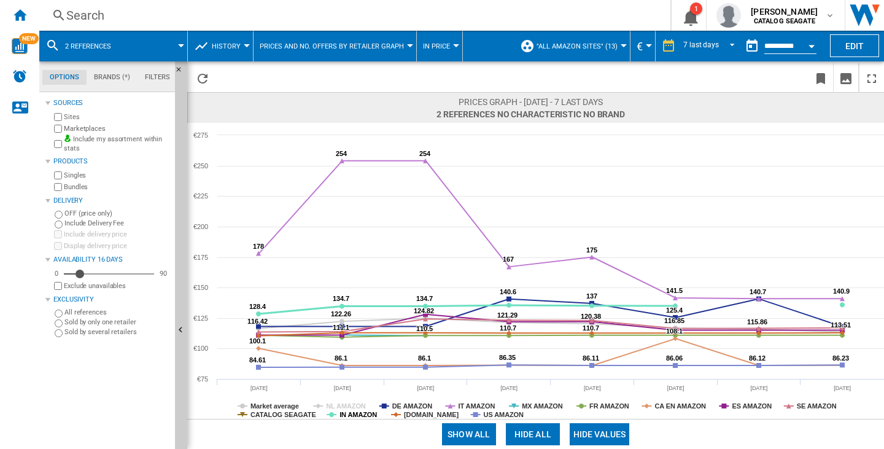
click at [346, 417] on tspan "IN AMAZON" at bounding box center [357, 414] width 37 height 7
click at [283, 414] on tspan "CATALOG SEAGATE" at bounding box center [283, 414] width 66 height 7
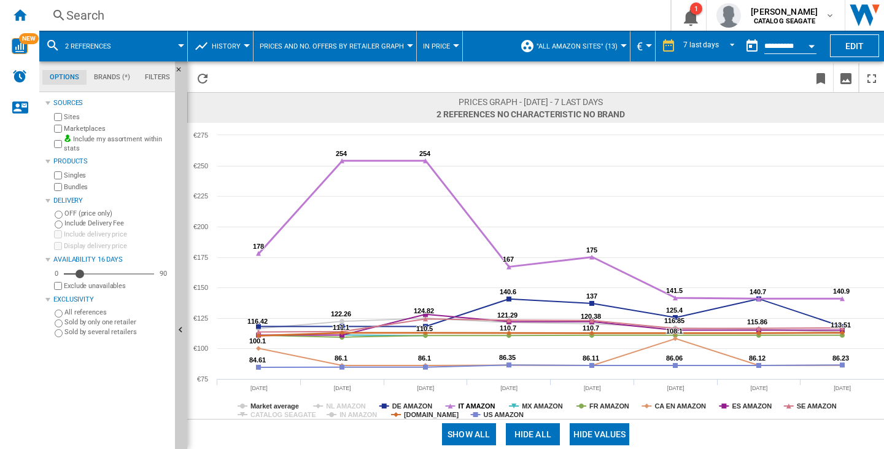
click at [466, 404] on tspan "IT AMAZON" at bounding box center [476, 405] width 37 height 7
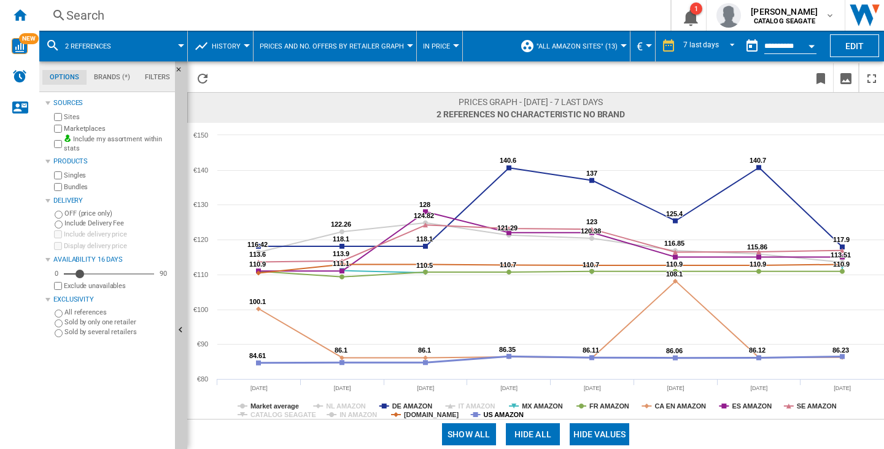
click at [498, 417] on tspan "US AMAZON" at bounding box center [504, 414] width 40 height 7
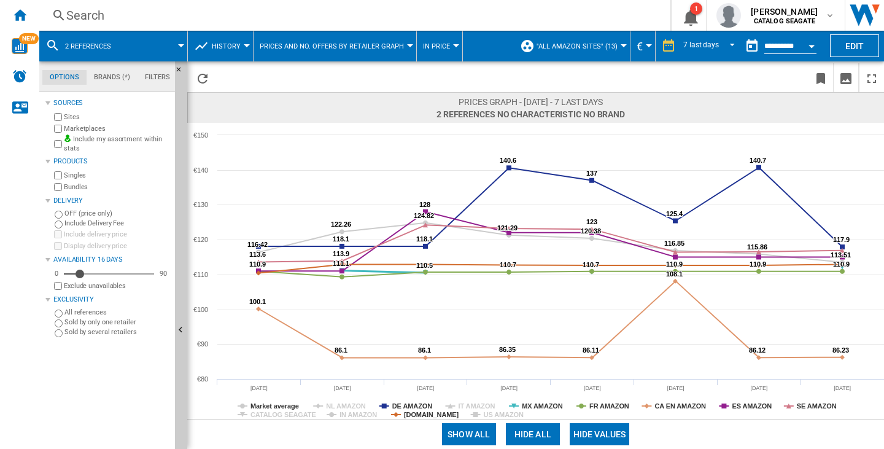
click at [545, 399] on rect at bounding box center [535, 271] width 696 height 296
click at [550, 407] on tspan "MX AMAZON" at bounding box center [542, 405] width 41 height 7
click at [608, 404] on tspan "FR AMAZON" at bounding box center [609, 405] width 40 height 7
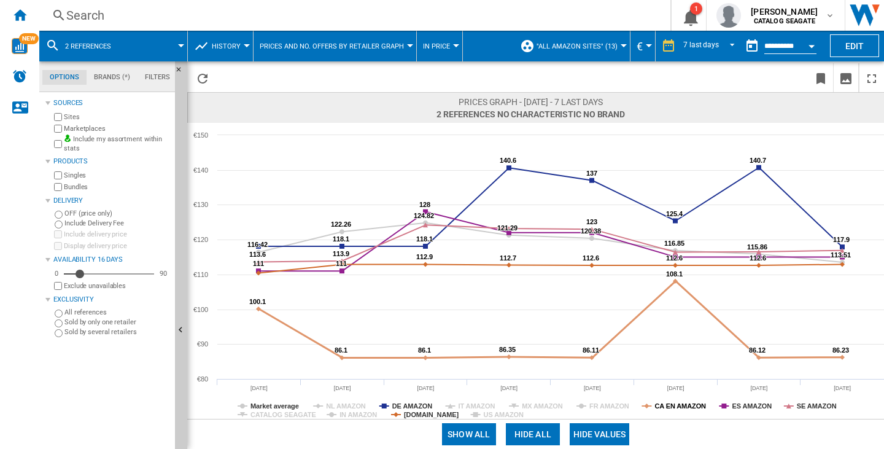
click at [678, 406] on tspan "CA EN AMAZON" at bounding box center [680, 405] width 52 height 7
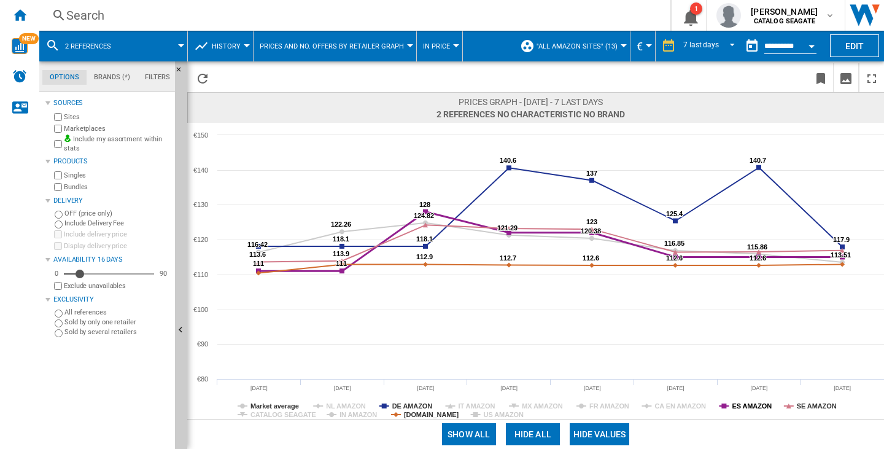
click at [743, 409] on tspan "ES AMAZON" at bounding box center [751, 405] width 40 height 7
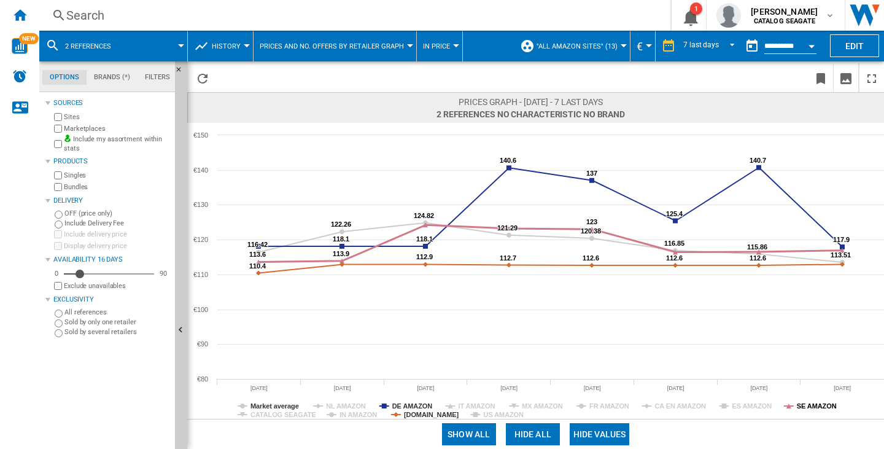
click at [801, 403] on tspan "SE AMAZON" at bounding box center [816, 405] width 40 height 7
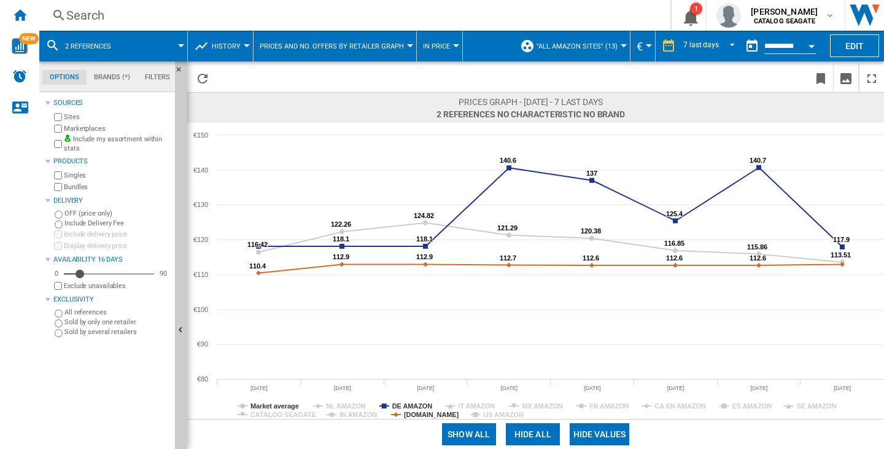
click at [184, 41] on md-menu "2 references" at bounding box center [113, 46] width 148 height 31
click at [183, 48] on md-menu "2 references" at bounding box center [113, 46] width 148 height 31
click at [181, 42] on md-menu "2 references" at bounding box center [113, 46] width 148 height 31
click at [97, 49] on span "2 references" at bounding box center [88, 46] width 46 height 8
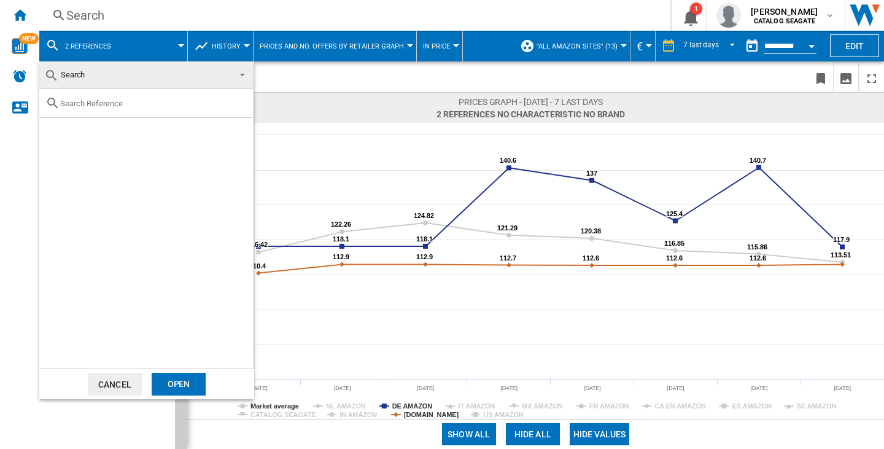
click at [183, 47] on md-backdrop at bounding box center [442, 224] width 884 height 449
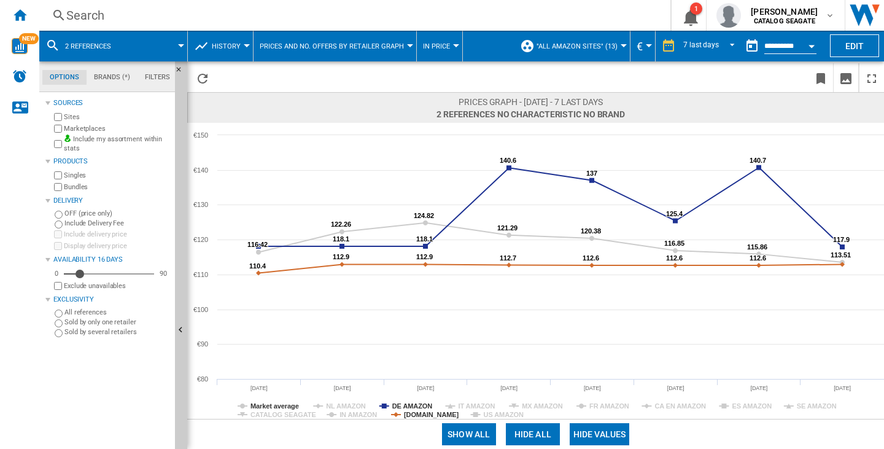
click at [528, 422] on div "Show all Hide all Hide values" at bounding box center [535, 433] width 696 height 30
click at [526, 434] on button "Hide all" at bounding box center [533, 434] width 54 height 22
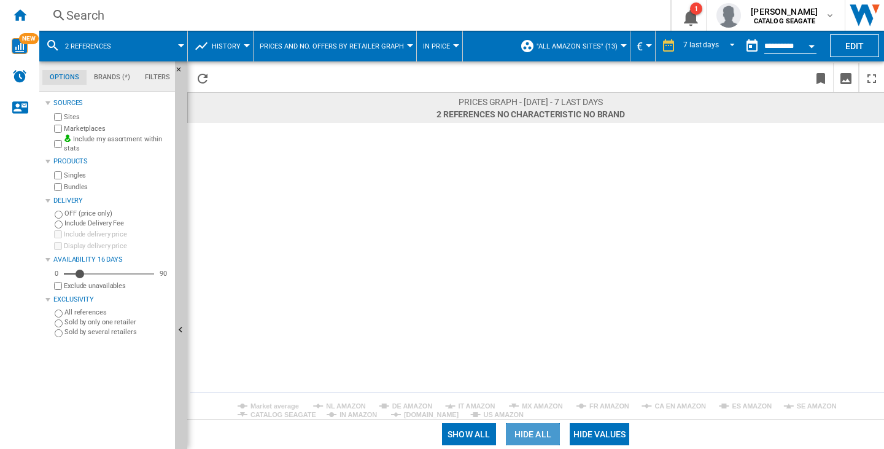
click at [526, 434] on button "Hide all" at bounding box center [533, 434] width 54 height 22
click at [585, 433] on button "Hide values" at bounding box center [599, 434] width 60 height 22
click at [466, 433] on button "Show all" at bounding box center [466, 434] width 54 height 22
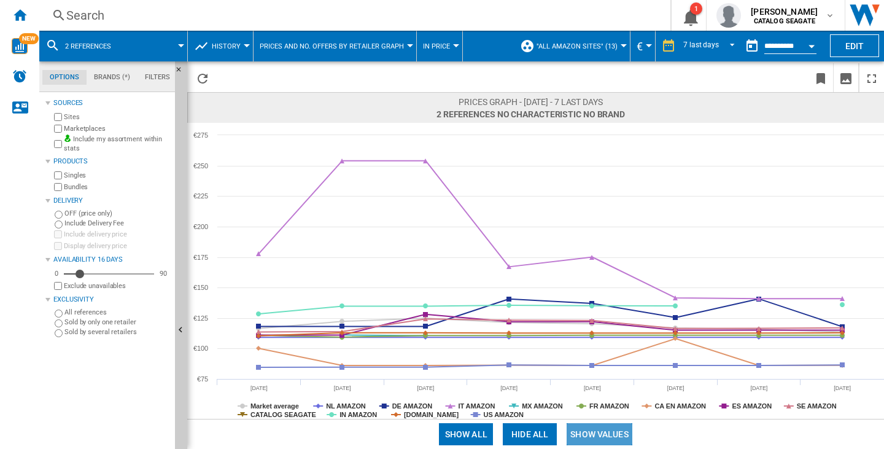
click at [586, 435] on button "Show values" at bounding box center [599, 434] width 66 height 22
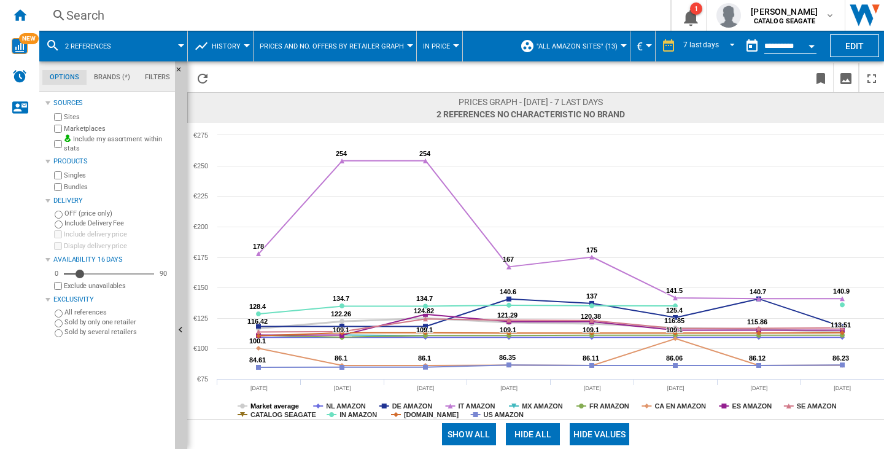
click at [284, 404] on tspan "Market average" at bounding box center [274, 405] width 48 height 7
click at [295, 411] on tspan "CATALOG SEAGATE" at bounding box center [283, 414] width 66 height 7
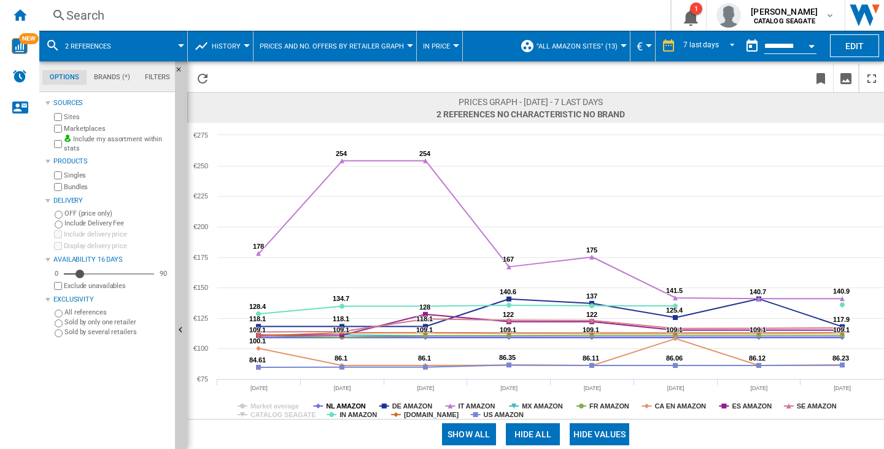
click at [349, 403] on tspan "NL AMAZON" at bounding box center [346, 405] width 40 height 7
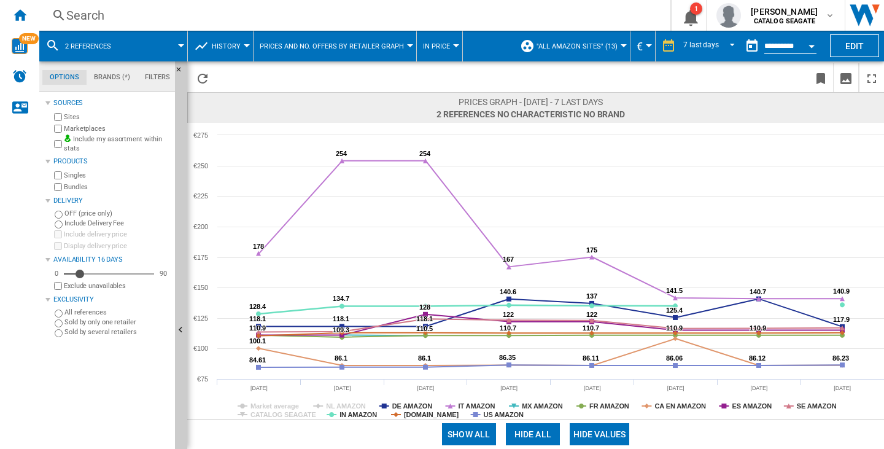
click at [357, 418] on div "Show all Hide all Hide values" at bounding box center [535, 433] width 696 height 30
click at [357, 416] on tspan "IN AMAZON" at bounding box center [357, 414] width 37 height 7
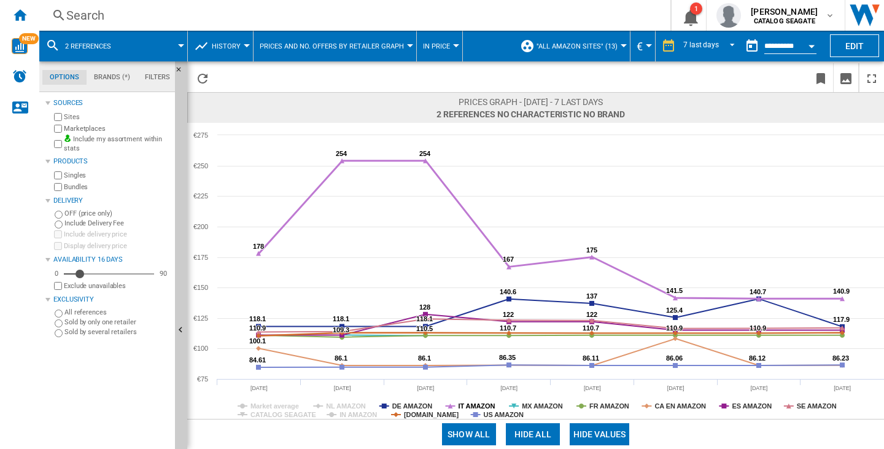
click at [468, 405] on tspan "IT AMAZON" at bounding box center [476, 405] width 37 height 7
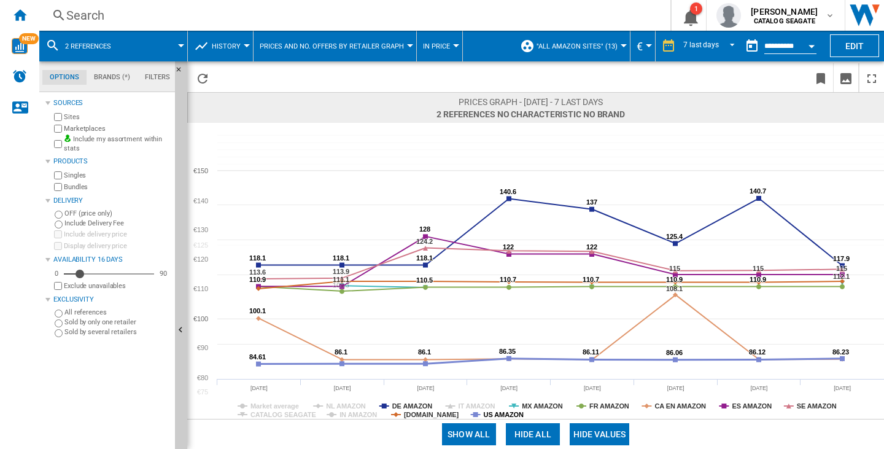
click at [491, 413] on tspan "US AMAZON" at bounding box center [504, 414] width 40 height 7
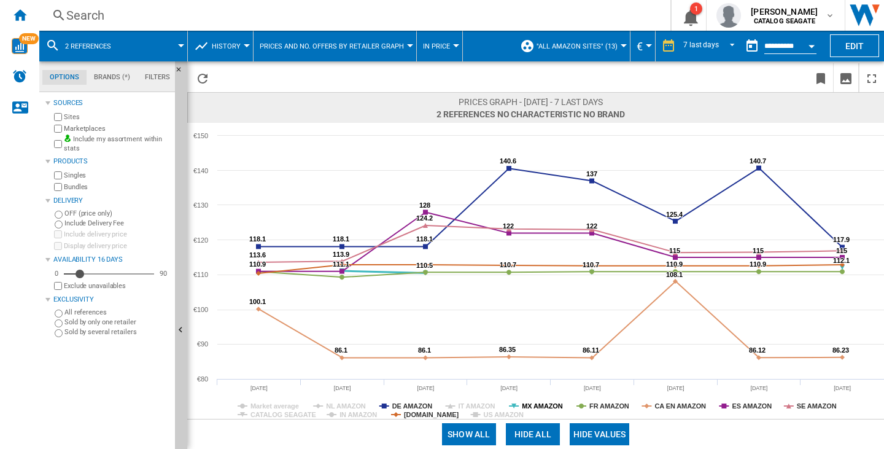
click at [546, 402] on tspan "MX AMAZON" at bounding box center [542, 405] width 41 height 7
click at [605, 403] on tspan "FR AMAZON" at bounding box center [609, 405] width 40 height 7
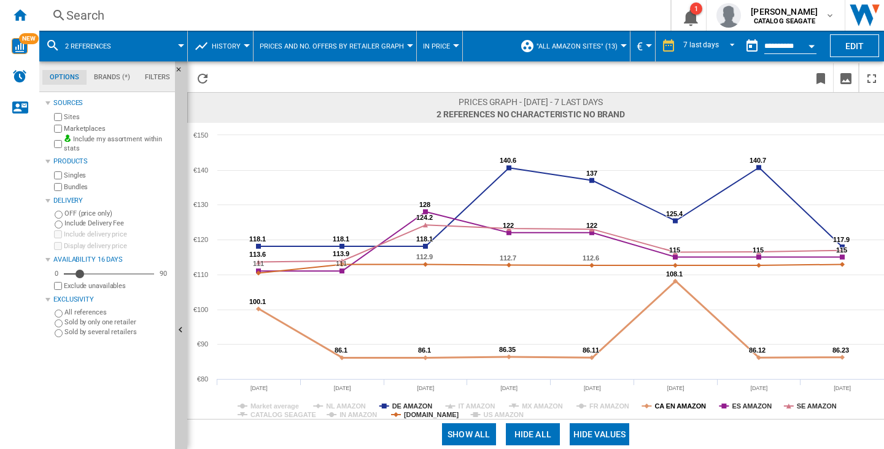
click at [671, 406] on tspan "CA EN AMAZON" at bounding box center [680, 405] width 52 height 7
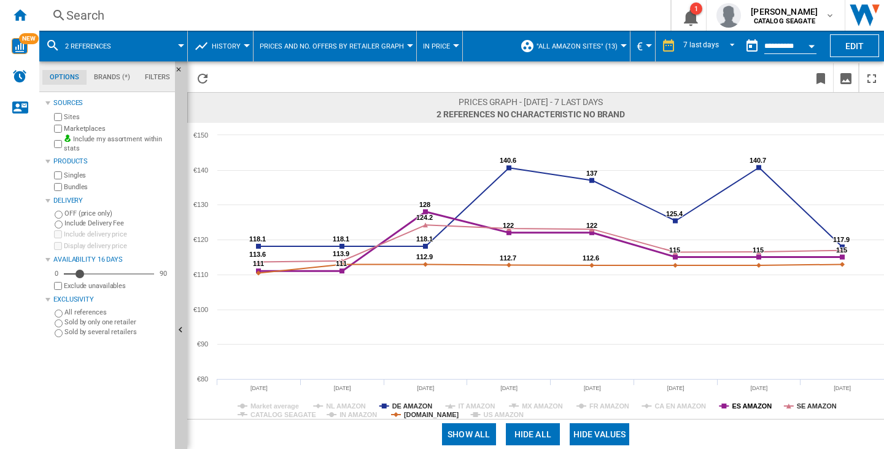
click at [741, 403] on tspan "ES AMAZON" at bounding box center [751, 405] width 40 height 7
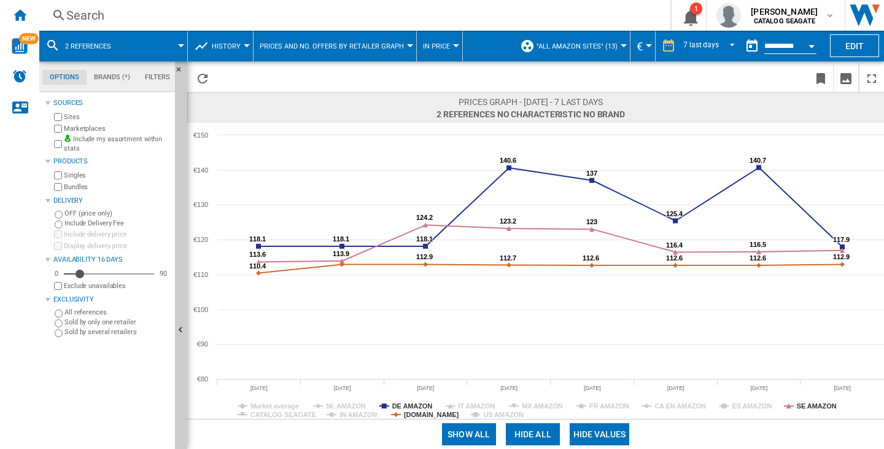
click at [793, 403] on rect at bounding box center [535, 271] width 696 height 296
click at [819, 406] on tspan "SE AMAZON" at bounding box center [816, 405] width 40 height 7
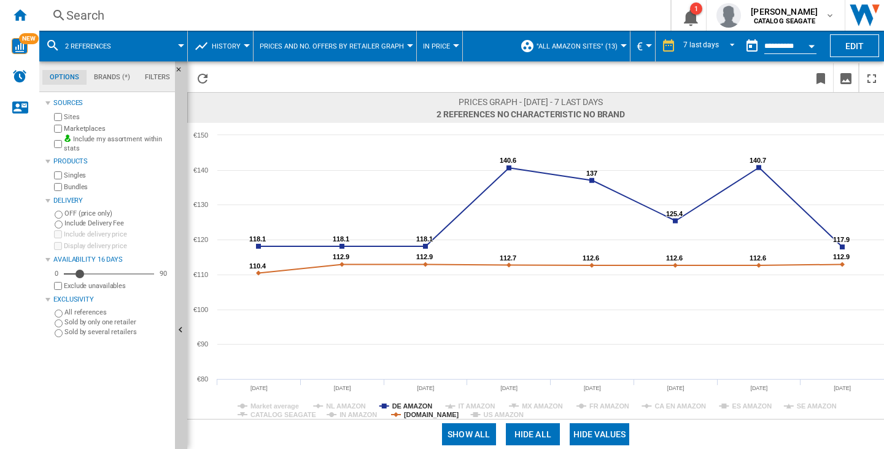
click at [240, 44] on button "History" at bounding box center [229, 46] width 35 height 31
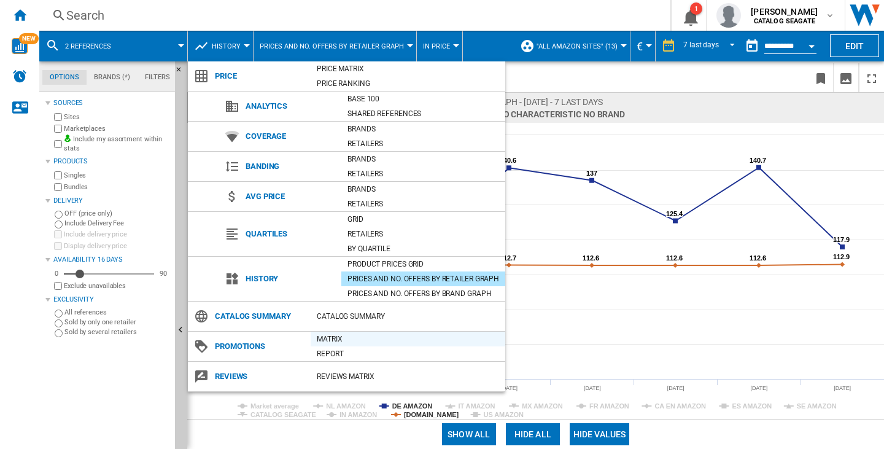
click at [332, 335] on div "Matrix" at bounding box center [407, 339] width 195 height 12
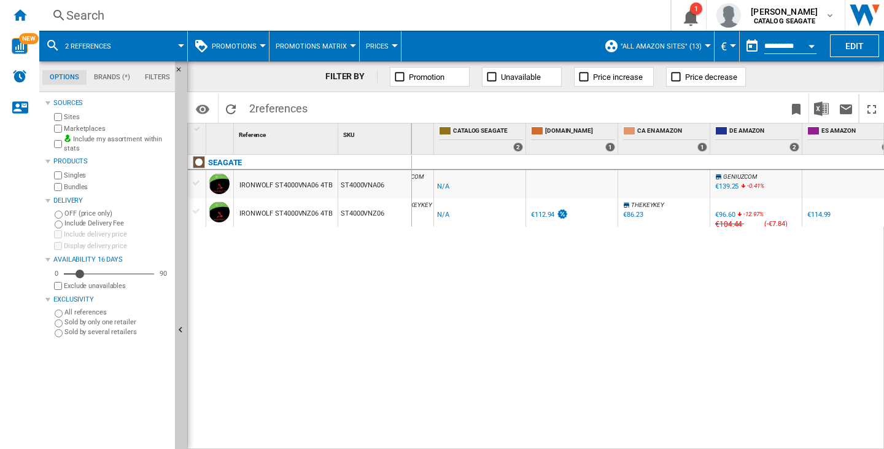
scroll to position [0, 115]
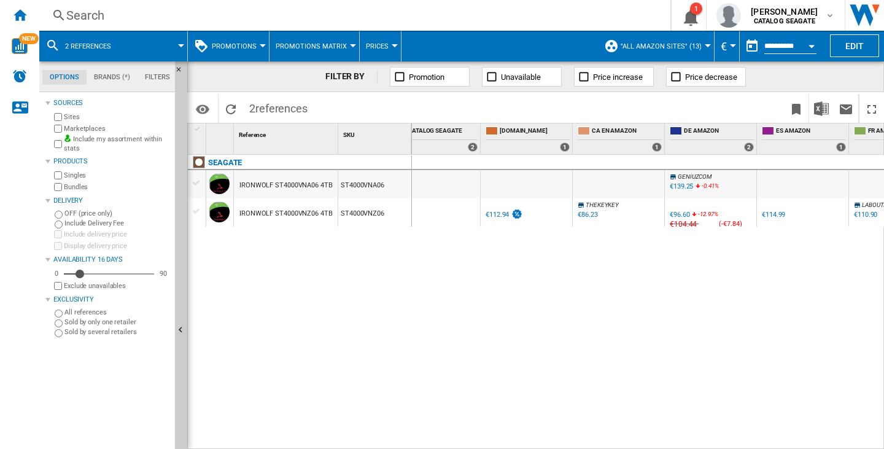
click at [403, 307] on div "SEAGATE IRONWOLF ST4000VNA06 4TB ST4000VNA06 IRONWOLF ST4000VNZ06 4TB ST4000VNZ…" at bounding box center [300, 299] width 224 height 288
click at [317, 183] on div "IRONWOLF ST4000VNA06 4TB" at bounding box center [285, 185] width 93 height 28
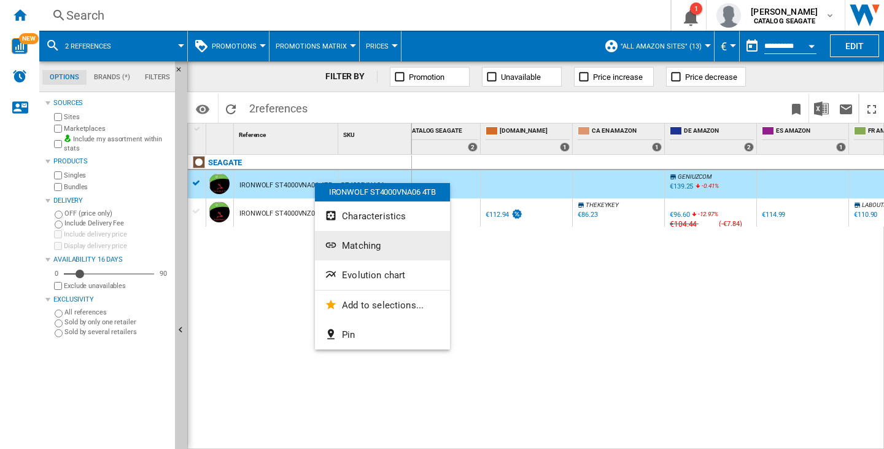
click at [361, 243] on span "Matching" at bounding box center [361, 245] width 39 height 11
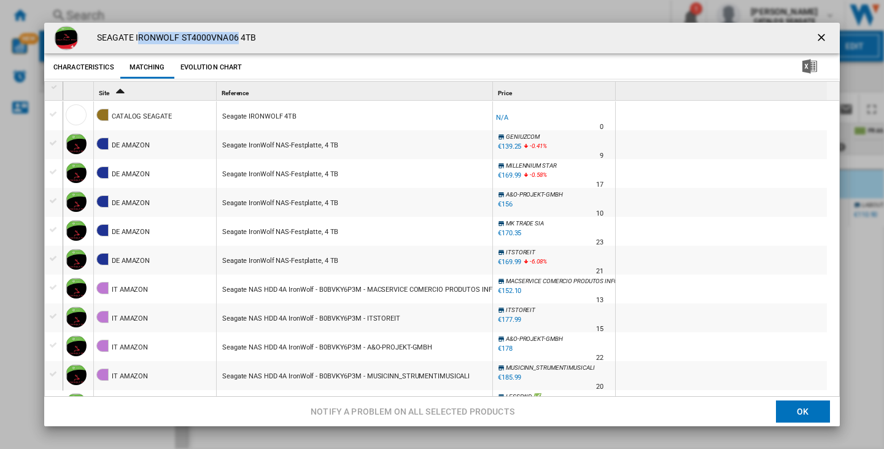
drag, startPoint x: 241, startPoint y: 35, endPoint x: 140, endPoint y: 29, distance: 101.4
click at [140, 29] on div "SEAGATE IRONWOLF ST4000VNA06 4TB" at bounding box center [441, 38] width 795 height 31
copy h4 "IRONWOLF ST4000VNA06"
click at [820, 36] on ng-md-icon "getI18NText('BUTTONS.CLOSE_DIALOG')" at bounding box center [822, 38] width 15 height 15
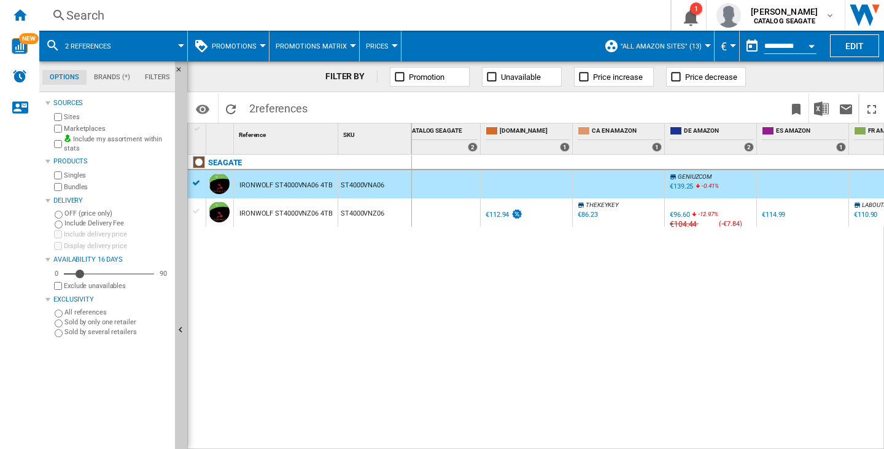
click at [615, 259] on div "DE AMAZON : GENIUZCOM -1.0 % €139.25 -0.41 % N/A €NaN ( €139.25 ) DE AMAZON : G…" at bounding box center [648, 302] width 472 height 295
click at [196, 180] on div "SEAGATE" at bounding box center [302, 169] width 224 height 28
drag, startPoint x: 342, startPoint y: 193, endPoint x: 326, endPoint y: 195, distance: 16.1
click at [329, 170] on div "IRONWOLF ST4000VNA06 4TB ST4000VNA06" at bounding box center [300, 170] width 224 height 0
